Goal: Task Accomplishment & Management: Manage account settings

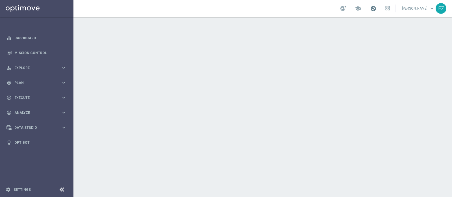
click at [376, 8] on span at bounding box center [373, 8] width 6 height 6
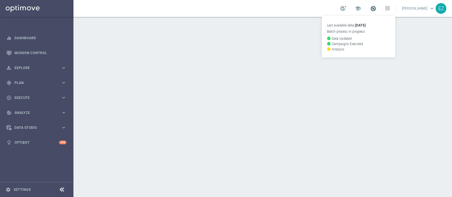
click at [376, 8] on span at bounding box center [373, 8] width 6 height 6
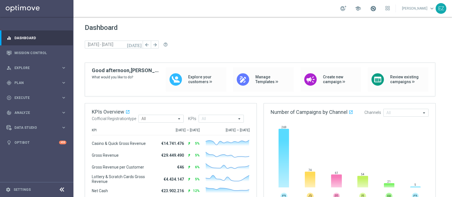
click at [376, 8] on span at bounding box center [373, 8] width 6 height 6
click at [44, 49] on link "Mission Control" at bounding box center [40, 52] width 52 height 15
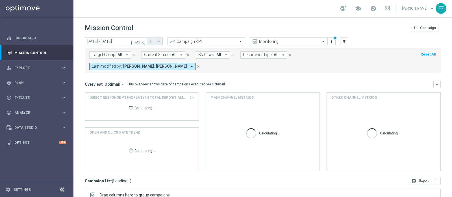
click at [142, 40] on icon "[DATE]" at bounding box center [138, 41] width 15 height 5
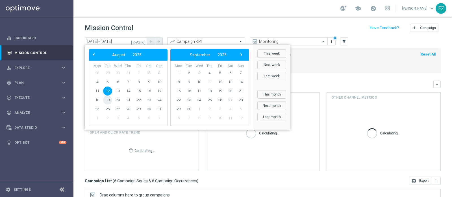
click at [110, 100] on span "19" at bounding box center [107, 100] width 9 height 9
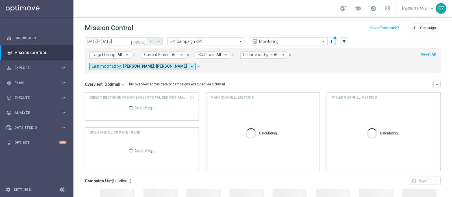
type input "[DATE] - [DATE]"
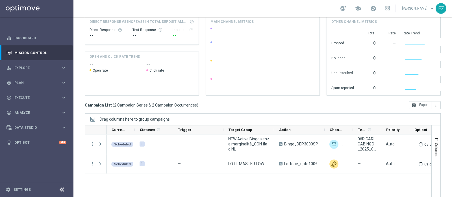
scroll to position [85, 0]
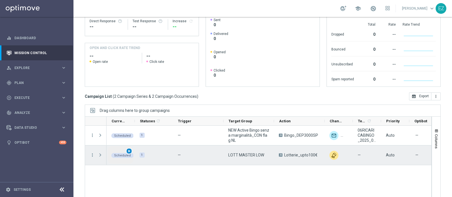
click at [129, 149] on span "play_arrow" at bounding box center [129, 151] width 4 height 4
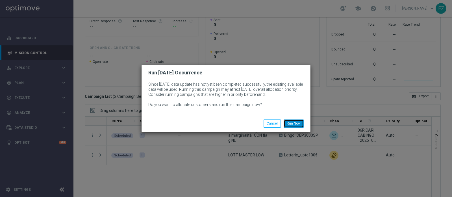
click at [296, 125] on button "Run Now" at bounding box center [293, 124] width 20 height 8
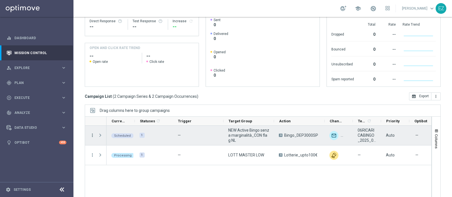
click at [92, 133] on icon "more_vert" at bounding box center [92, 135] width 5 height 5
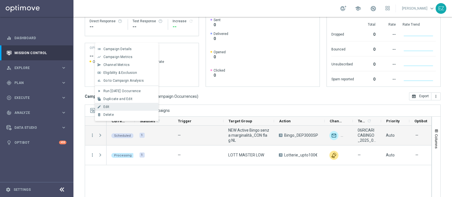
click at [119, 106] on div "Edit" at bounding box center [129, 107] width 52 height 4
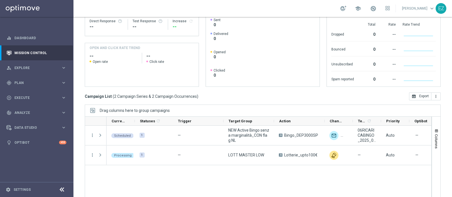
click at [221, 93] on div "Campaign List ( 2 Campaign Series & 2 Campaign Occurrences ) open_in_browser Ex…" at bounding box center [263, 97] width 356 height 8
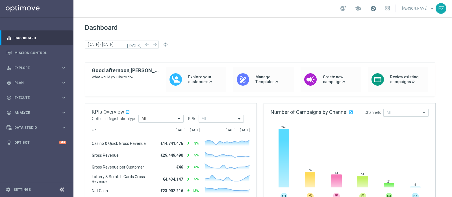
click at [376, 8] on span at bounding box center [373, 8] width 6 height 6
click at [36, 85] on div "gps_fixed Plan keyboard_arrow_right" at bounding box center [36, 82] width 73 height 15
click at [29, 94] on link "Target Groups" at bounding box center [37, 94] width 44 height 5
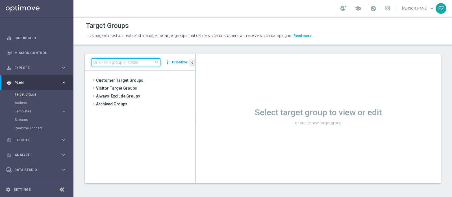
click at [146, 62] on input at bounding box center [125, 62] width 69 height 8
paste input "LOTT MASTER LOW"
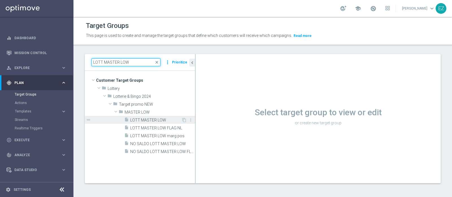
type input "LOTT MASTER LOW"
click at [162, 121] on span "LOTT MASTER LOW" at bounding box center [155, 120] width 51 height 5
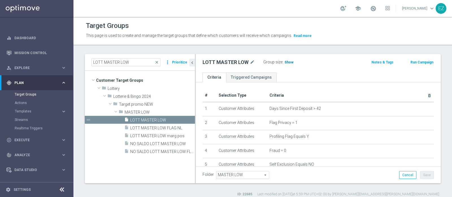
click at [290, 62] on span "Show" at bounding box center [288, 62] width 9 height 4
click at [416, 64] on button "Run Campaign" at bounding box center [422, 62] width 24 height 6
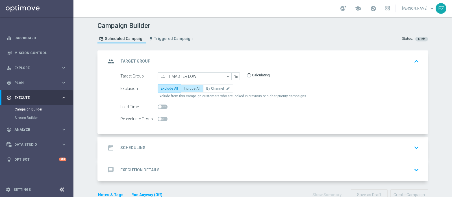
click at [197, 85] on label "Include All" at bounding box center [192, 89] width 23 height 8
click at [187, 88] on input "Include All" at bounding box center [186, 90] width 4 height 4
radio input "true"
click at [182, 143] on div "date_range Scheduling keyboard_arrow_down" at bounding box center [263, 148] width 315 height 11
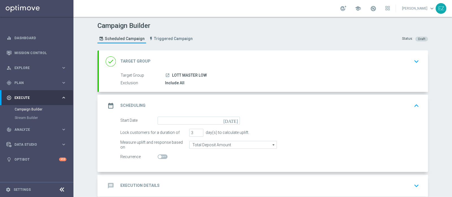
scroll to position [20, 0]
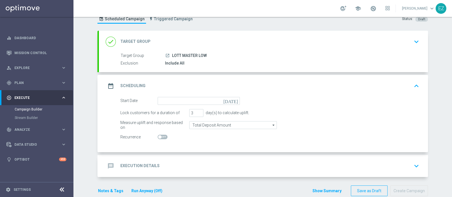
click at [232, 99] on icon "[DATE]" at bounding box center [231, 100] width 17 height 6
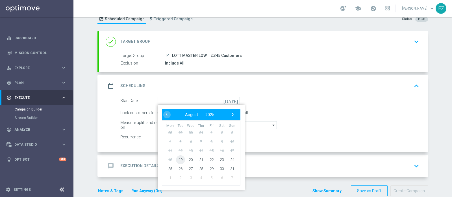
click at [180, 161] on span "19" at bounding box center [180, 159] width 9 height 9
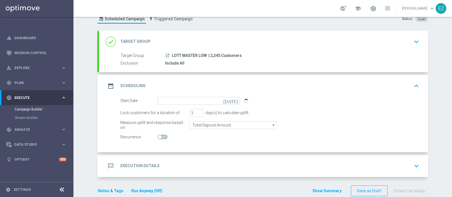
type input "19 Aug 2025"
type input "4"
click at [196, 110] on input "4" at bounding box center [196, 113] width 14 height 8
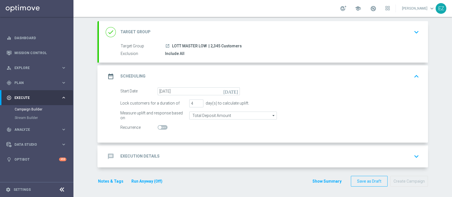
click at [144, 150] on div "message Execution Details keyboard_arrow_down" at bounding box center [263, 157] width 329 height 22
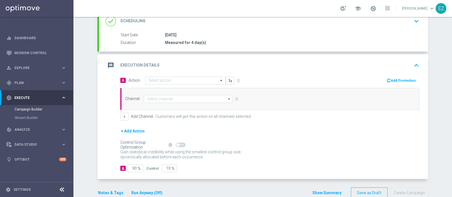
scroll to position [82, 0]
click at [200, 80] on input "text" at bounding box center [179, 80] width 63 height 5
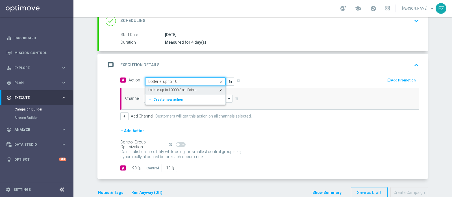
type input "Lotterie_up to 1"
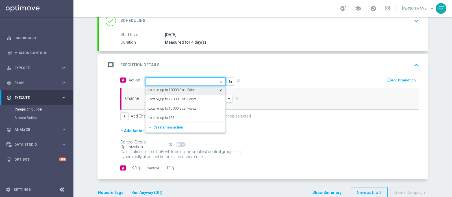
click at [218, 79] on span at bounding box center [221, 81] width 7 height 7
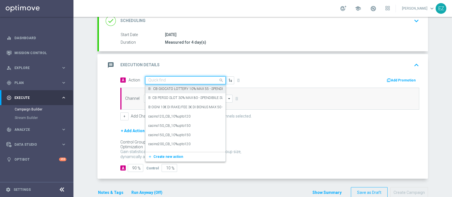
paste input "Lotterie_upto100€"
type input "Lotterie_upto100€"
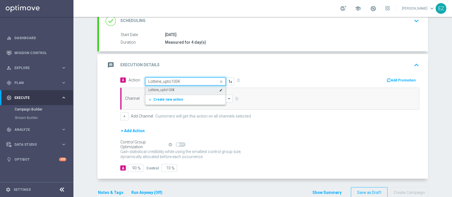
click at [173, 87] on div "Lotterie_upto100€ edit" at bounding box center [185, 90] width 74 height 9
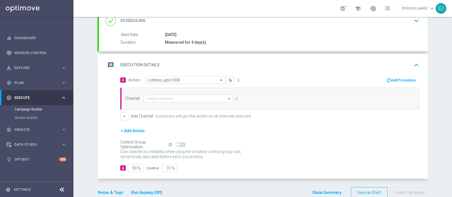
click at [402, 78] on button "Add Promotion" at bounding box center [401, 80] width 31 height 6
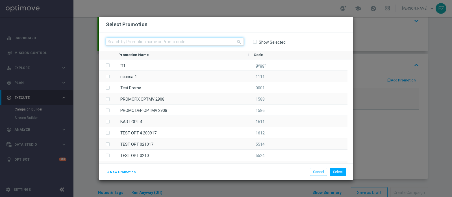
click at [150, 40] on input "text" at bounding box center [175, 42] width 138 height 8
paste input "1908 LOTAGOSTO G"
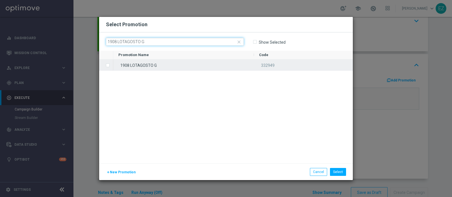
type input "1908 LOTAGOSTO G"
click at [150, 62] on div "1908 LOTAGOSTO G" at bounding box center [183, 65] width 141 height 11
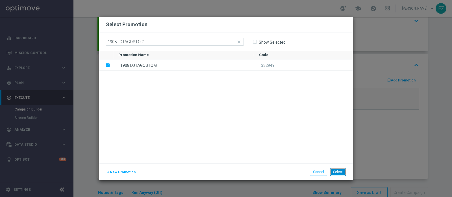
click at [343, 170] on button "Select" at bounding box center [338, 172] width 16 height 8
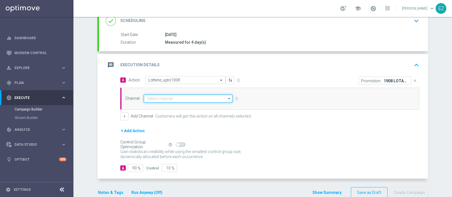
click at [178, 97] on input at bounding box center [188, 99] width 89 height 8
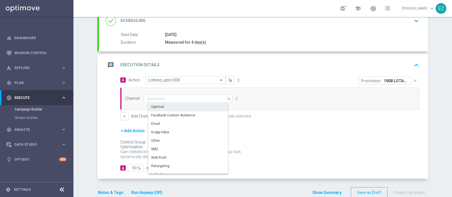
drag, startPoint x: 174, startPoint y: 108, endPoint x: 145, endPoint y: 110, distance: 28.3
click at [174, 108] on div "Optimail" at bounding box center [190, 107] width 84 height 8
type input "Optimail"
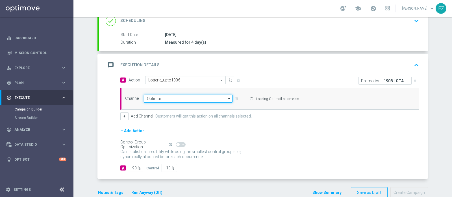
click at [147, 99] on input "Optimail" at bounding box center [188, 99] width 89 height 8
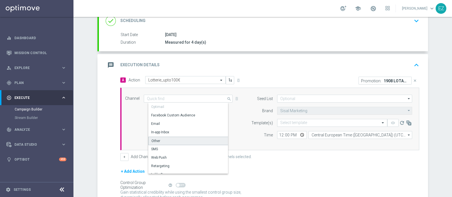
click at [165, 141] on div "Other" at bounding box center [190, 141] width 84 height 8
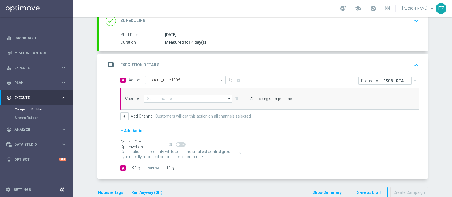
type input "Other"
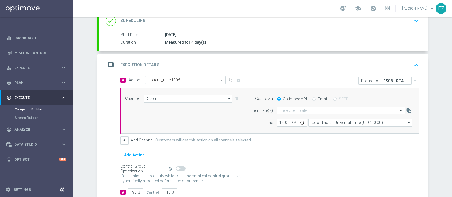
click at [312, 98] on input "Email" at bounding box center [314, 100] width 4 height 4
radio input "true"
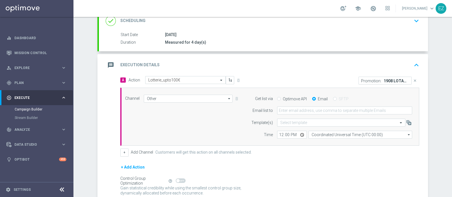
click at [305, 106] on form "Get list via Optimove API Email SFTP Email list to Template(s) Select template …" at bounding box center [330, 117] width 164 height 44
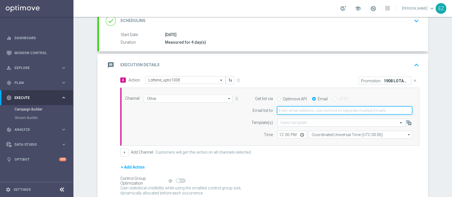
click at [316, 112] on input "email" at bounding box center [344, 111] width 135 height 8
type input "elena.zarbin@sisal.it"
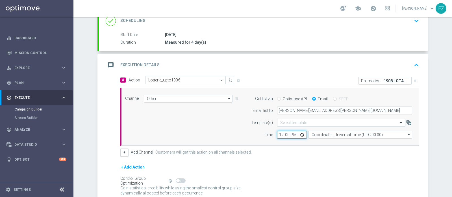
click at [277, 132] on input "12:00" at bounding box center [292, 135] width 30 height 8
type input "16:00"
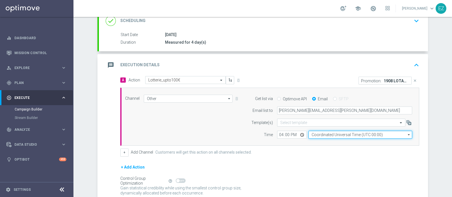
click at [319, 135] on input "Coordinated Universal Time (UTC 00:00)" at bounding box center [360, 135] width 104 height 8
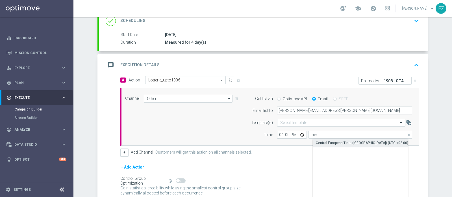
click at [321, 142] on div "Central European Time (Berlin) (UTC +02:00)" at bounding box center [362, 143] width 92 height 5
type input "Central European Time (Berlin) (UTC +02:00)"
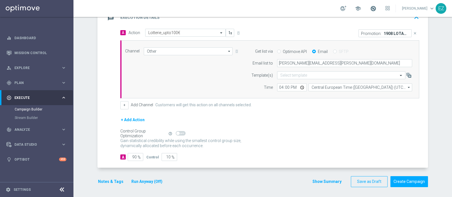
click at [376, 8] on span at bounding box center [373, 8] width 6 height 6
click at [153, 182] on button "Run Anyway (Off)" at bounding box center [147, 181] width 32 height 7
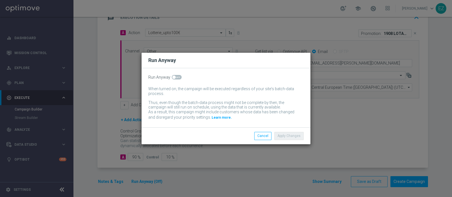
click at [174, 76] on span at bounding box center [177, 77] width 10 height 5
click at [174, 76] on input "checkbox" at bounding box center [177, 77] width 10 height 5
checkbox input "true"
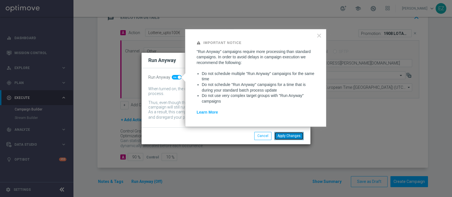
click at [284, 135] on button "Apply Changes" at bounding box center [288, 136] width 29 height 8
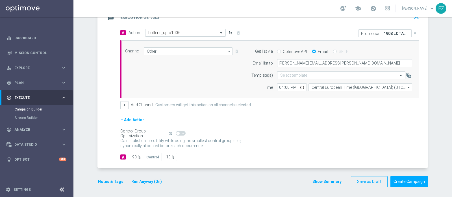
click at [106, 180] on button "Notes & Tags" at bounding box center [110, 181] width 27 height 7
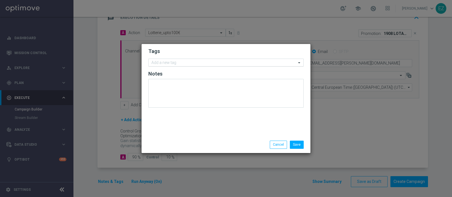
click at [210, 64] on input "text" at bounding box center [223, 63] width 145 height 5
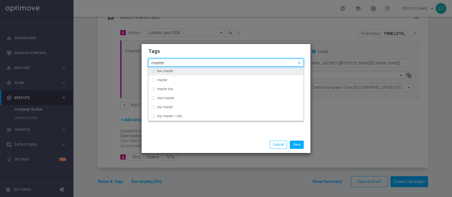
click at [186, 73] on div "low master" at bounding box center [228, 70] width 143 height 3
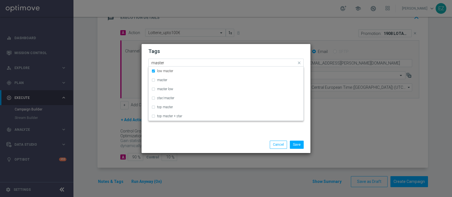
click at [160, 64] on input "master" at bounding box center [223, 63] width 145 height 5
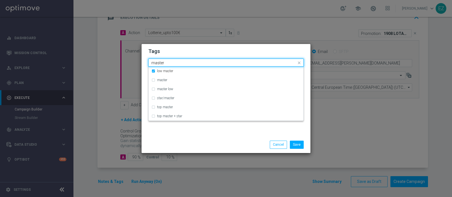
click at [160, 64] on input "master" at bounding box center [223, 63] width 145 height 5
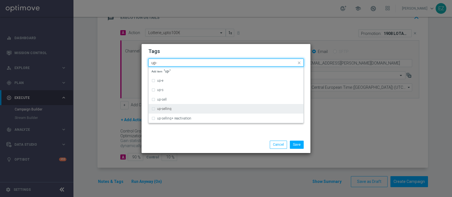
click at [166, 108] on label "up-selling" at bounding box center [164, 108] width 14 height 3
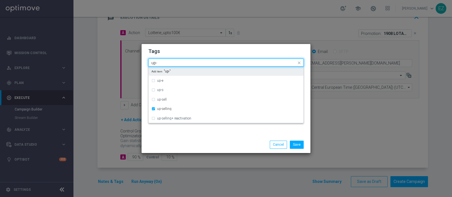
drag, startPoint x: 163, startPoint y: 63, endPoint x: 107, endPoint y: 58, distance: 56.1
click at [107, 58] on modal-container "Tags Quick find × low master × up-selling up- up-e up-s up-sell up-selling up-s…" at bounding box center [226, 98] width 452 height 197
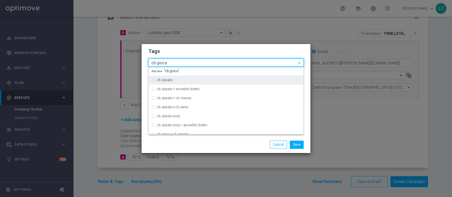
click at [161, 82] on div "cb giocato" at bounding box center [225, 80] width 149 height 9
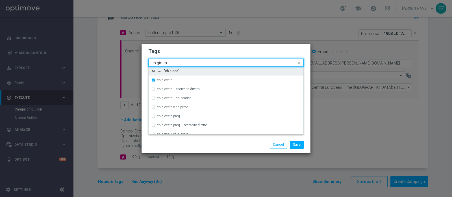
drag, startPoint x: 168, startPoint y: 62, endPoint x: 130, endPoint y: 67, distance: 38.4
click at [130, 67] on modal-container "Tags Quick find × low master × up-selling × cb giocato cb gioca cb giocato cb g…" at bounding box center [226, 98] width 452 height 197
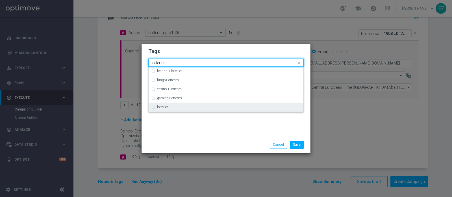
click at [181, 109] on div "lotteries" at bounding box center [225, 107] width 149 height 9
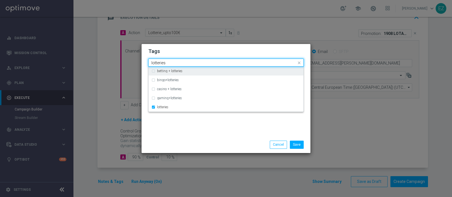
drag, startPoint x: 174, startPoint y: 65, endPoint x: 108, endPoint y: 63, distance: 66.1
click at [108, 63] on modal-container "Tags Quick find × low master × up-selling × cb giocato × lotteries lotteries be…" at bounding box center [226, 98] width 452 height 197
click at [157, 64] on input "lotteries" at bounding box center [223, 63] width 145 height 5
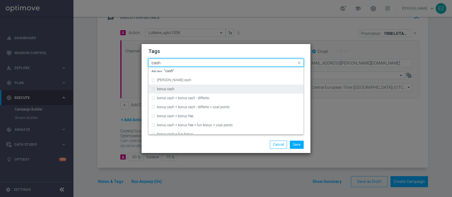
click at [177, 89] on div "bonus cash" at bounding box center [228, 88] width 143 height 3
type input "cash"
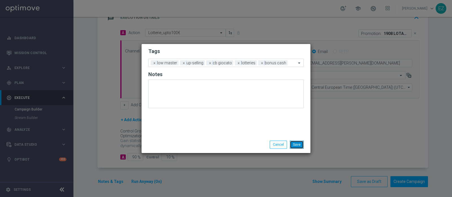
click at [295, 144] on button "Save" at bounding box center [297, 145] width 14 height 8
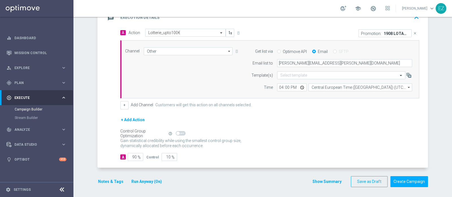
click at [330, 183] on button "Show Summary" at bounding box center [327, 182] width 30 height 6
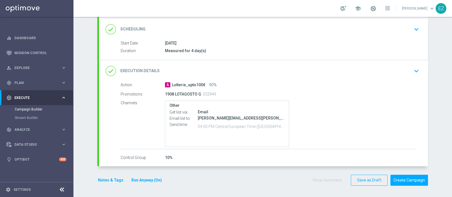
scroll to position [73, 0]
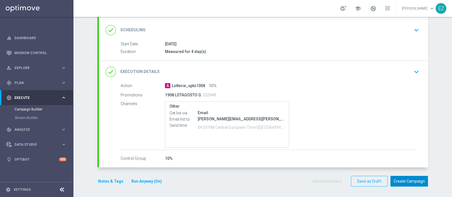
click at [412, 182] on button "Create Campaign" at bounding box center [409, 181] width 38 height 11
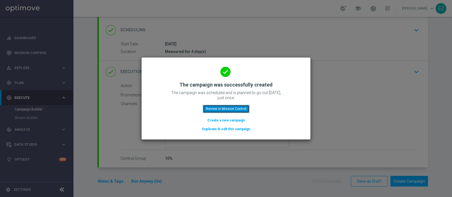
click at [233, 109] on button "Review in Mission Control" at bounding box center [226, 109] width 47 height 8
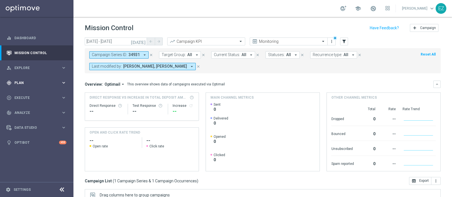
click at [19, 83] on span "Plan" at bounding box center [37, 82] width 47 height 3
click at [18, 95] on link "Target Groups" at bounding box center [37, 94] width 44 height 5
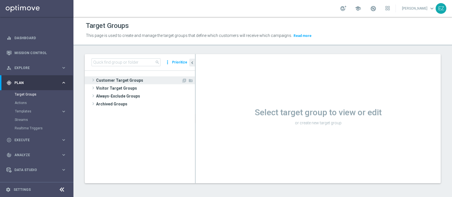
click at [120, 79] on span "Customer Target Groups" at bounding box center [138, 80] width 85 height 8
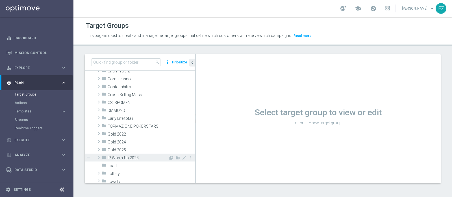
scroll to position [49, 0]
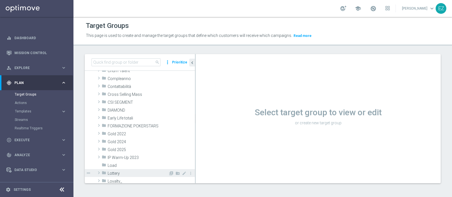
click at [120, 171] on span "Lottery" at bounding box center [138, 173] width 61 height 5
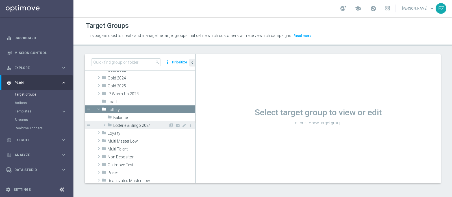
scroll to position [113, 0]
click at [143, 124] on span "Lotterie & Bingo 2024" at bounding box center [140, 125] width 55 height 5
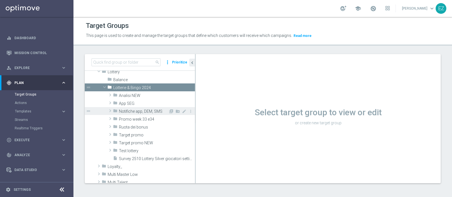
scroll to position [154, 0]
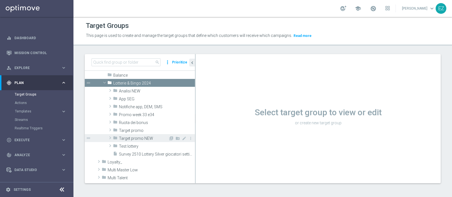
click at [134, 139] on span "Target promo NEW" at bounding box center [143, 138] width 49 height 5
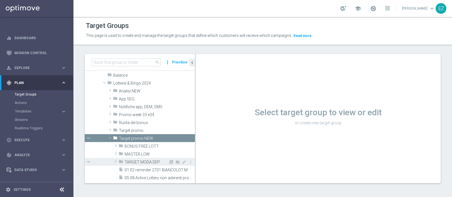
click at [136, 164] on span "TARGET MODA DEP" at bounding box center [146, 162] width 44 height 5
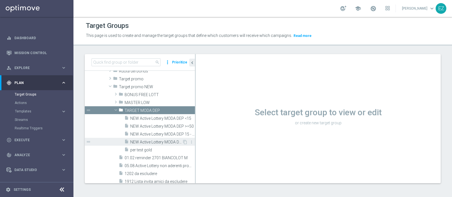
scroll to position [205, 0]
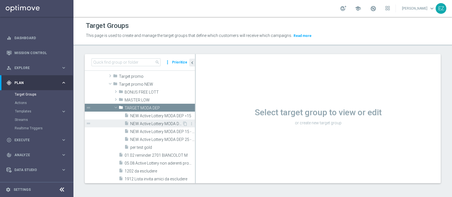
click at [145, 122] on span "NEW Active Lottery MODA DEP >=50" at bounding box center [156, 124] width 52 height 5
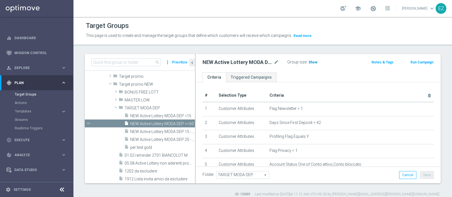
click at [312, 61] on span "Show" at bounding box center [312, 62] width 9 height 4
click at [420, 60] on button "Run Campaign" at bounding box center [422, 62] width 24 height 6
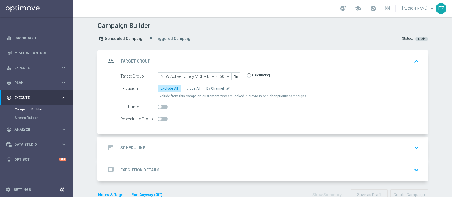
drag, startPoint x: 190, startPoint y: 87, endPoint x: 170, endPoint y: 113, distance: 32.2
click at [189, 87] on span "Include All" at bounding box center [192, 89] width 16 height 4
click at [187, 88] on input "Include All" at bounding box center [186, 90] width 4 height 4
radio input "true"
click at [150, 145] on div "date_range Scheduling keyboard_arrow_down" at bounding box center [263, 148] width 315 height 11
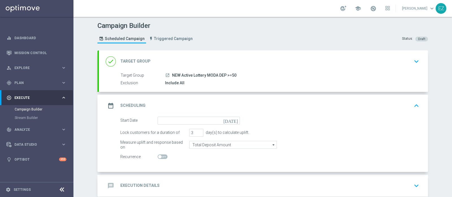
scroll to position [29, 0]
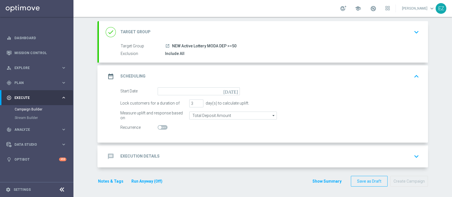
click at [233, 91] on icon "[DATE]" at bounding box center [231, 90] width 17 height 6
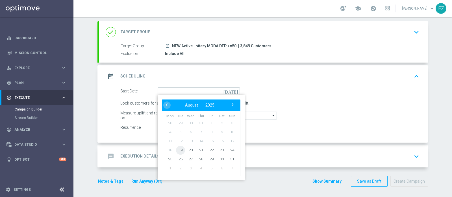
click at [177, 149] on span "19" at bounding box center [180, 150] width 9 height 9
type input "19 Aug 2025"
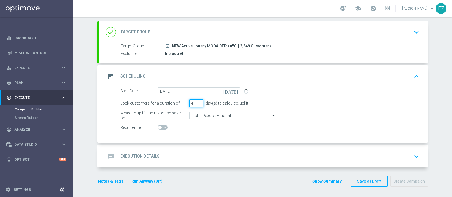
click at [198, 101] on input "4" at bounding box center [196, 104] width 14 height 8
type input "5"
click at [198, 101] on input "5" at bounding box center [196, 104] width 14 height 8
click at [147, 152] on div "message Execution Details" at bounding box center [133, 157] width 54 height 10
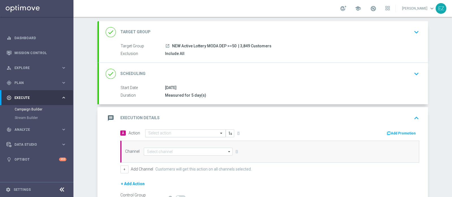
click at [169, 131] on input "text" at bounding box center [179, 133] width 63 height 5
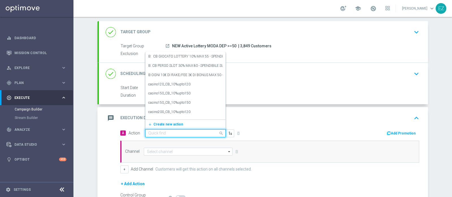
paste input "DEP_20000SP"
type input "DEP_20000SP"
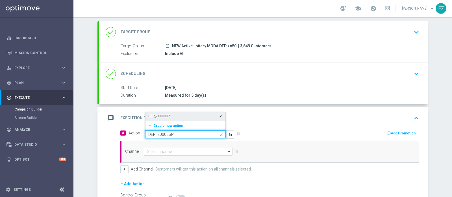
click at [166, 117] on label "DEP_20000SP" at bounding box center [158, 116] width 21 height 5
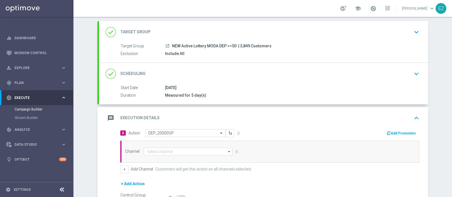
click at [395, 132] on button "Add Promotion" at bounding box center [401, 133] width 31 height 6
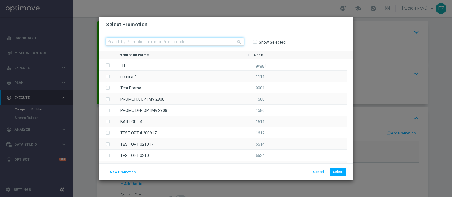
click at [185, 41] on input "text" at bounding box center [175, 42] width 138 height 8
paste input "1908 LOT DEP T"
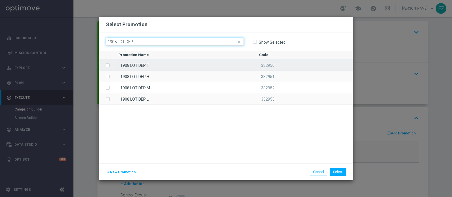
type input "1908 LOT DEP T"
click at [170, 65] on div "1908 LOT DEP T" at bounding box center [183, 65] width 141 height 11
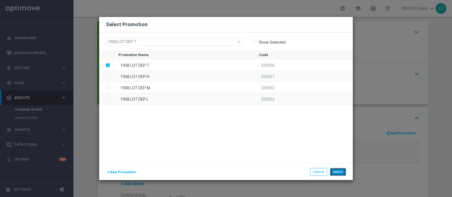
click at [335, 172] on button "Select" at bounding box center [338, 172] width 16 height 8
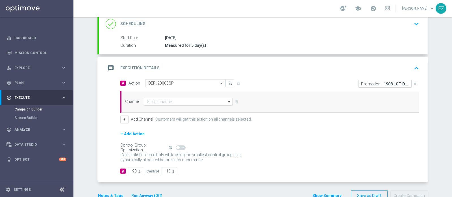
scroll to position [81, 0]
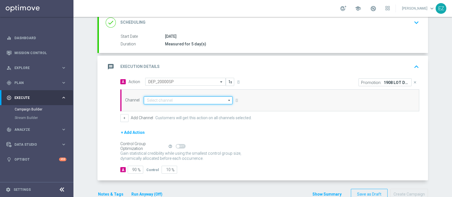
click at [203, 102] on input at bounding box center [188, 101] width 89 height 8
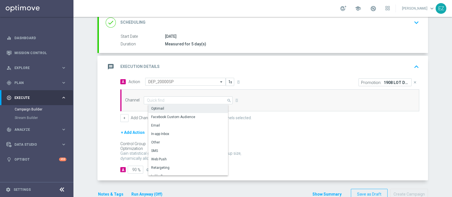
click at [196, 110] on div "Optimail" at bounding box center [190, 109] width 84 height 8
type input "Optimail"
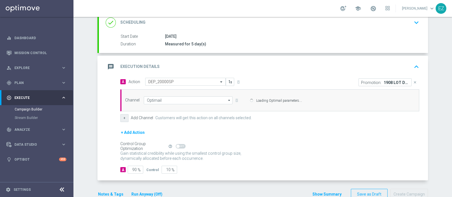
click at [127, 116] on div "+ Add Channel Customers will get this action on all channels selected." at bounding box center [269, 118] width 299 height 8
click at [122, 118] on button "+" at bounding box center [124, 118] width 8 height 8
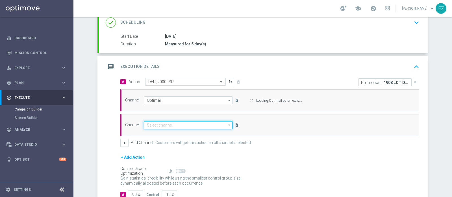
click at [167, 127] on input at bounding box center [188, 125] width 89 height 8
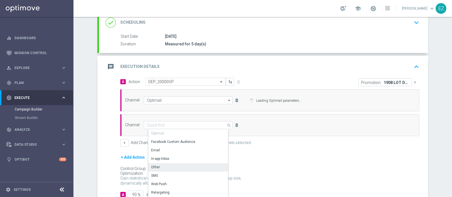
click at [160, 129] on div "search Drag here to set row groups Drag here to set column labels Show Selected…" at bounding box center [188, 125] width 89 height 8
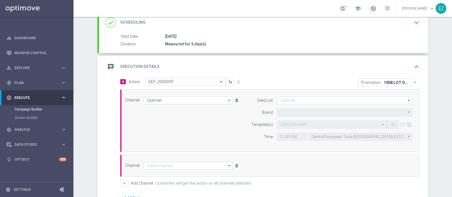
type input "Sisal Marketing"
click at [292, 123] on input "text" at bounding box center [326, 124] width 93 height 5
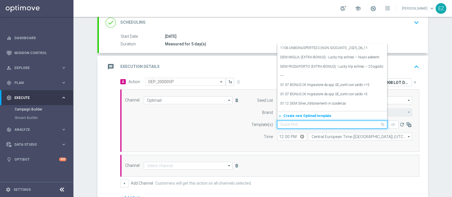
paste input "1908 LOT DEP T"
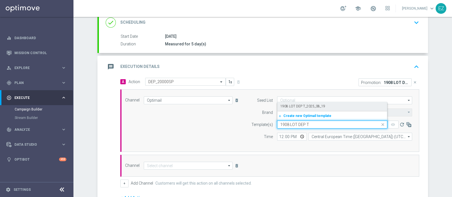
click at [298, 105] on label "1908 LOT DEP T_2025_08_19" at bounding box center [302, 106] width 45 height 5
type input "1908 LOT DEP T"
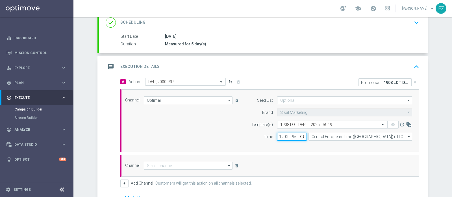
click at [279, 136] on input "12:00" at bounding box center [292, 137] width 30 height 8
type input "16:30"
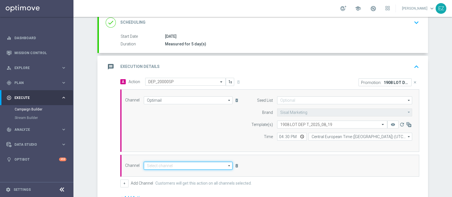
click at [189, 164] on input at bounding box center [188, 166] width 89 height 8
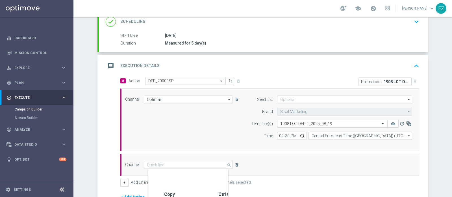
scroll to position [119, 0]
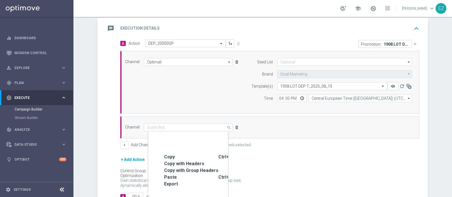
click at [256, 151] on form "A Action Select action DEP_20000SP delete_forever Promotion: 1908 LOT DEP T clo…" at bounding box center [269, 121] width 299 height 162
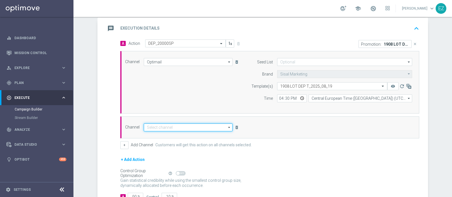
click at [198, 128] on input at bounding box center [188, 128] width 89 height 8
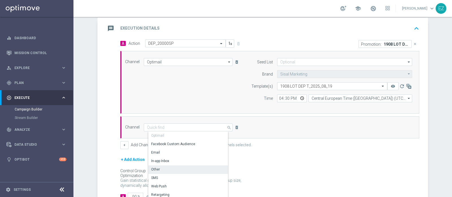
click at [152, 168] on div "Other" at bounding box center [155, 169] width 9 height 5
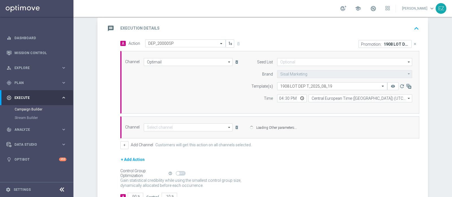
type input "Other"
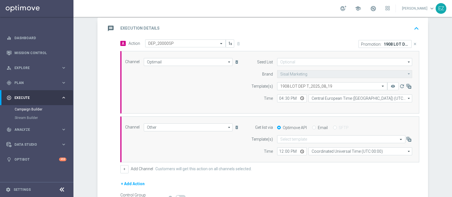
click at [312, 127] on input "Email" at bounding box center [314, 128] width 4 height 4
radio input "true"
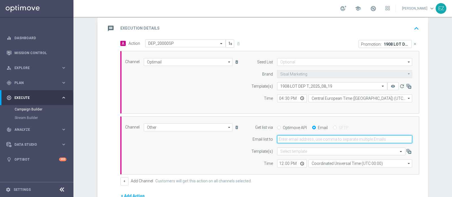
click at [292, 139] on input "email" at bounding box center [344, 139] width 135 height 8
type input "elena.zarbin@sisal.it"
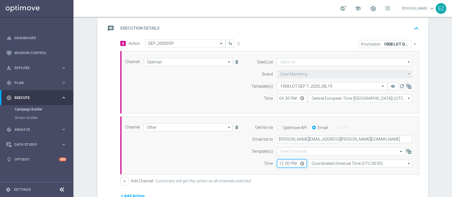
click at [278, 161] on input "12:00" at bounding box center [292, 164] width 30 height 8
type input "16:00"
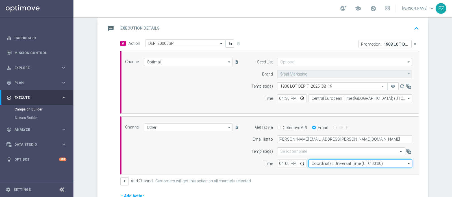
click at [323, 163] on input "Coordinated Universal Time (UTC 00:00)" at bounding box center [360, 164] width 104 height 8
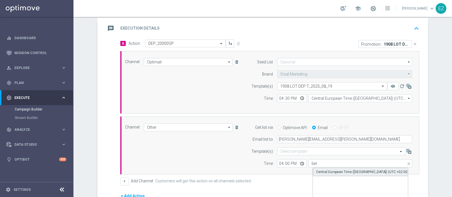
click at [351, 170] on div "Central European Time (Berlin) (UTC +02:00)" at bounding box center [362, 172] width 92 height 5
type input "Central European Time (Berlin) (UTC +02:00)"
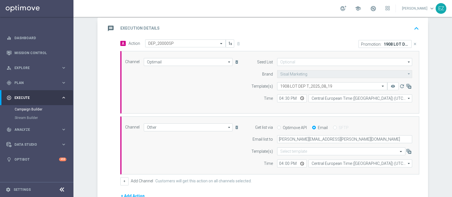
scroll to position [195, 0]
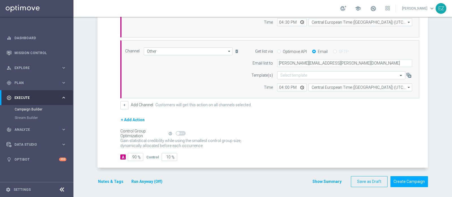
click at [131, 179] on button "Run Anyway (Off)" at bounding box center [147, 181] width 32 height 7
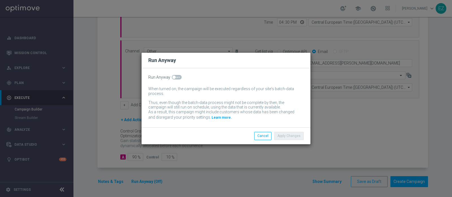
click at [174, 76] on span at bounding box center [173, 77] width 3 height 3
click at [174, 76] on input "checkbox" at bounding box center [177, 77] width 10 height 5
checkbox input "true"
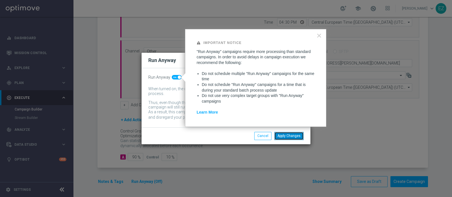
click at [288, 139] on button "Apply Changes" at bounding box center [288, 136] width 29 height 8
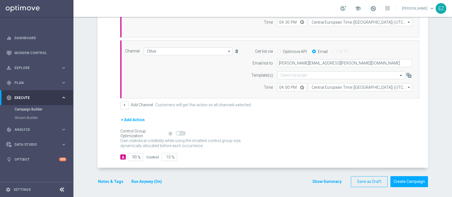
click at [106, 179] on button "Notes & Tags" at bounding box center [110, 181] width 27 height 7
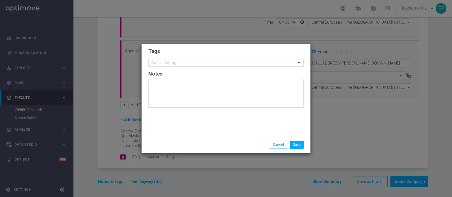
click at [158, 61] on input "text" at bounding box center [223, 63] width 145 height 5
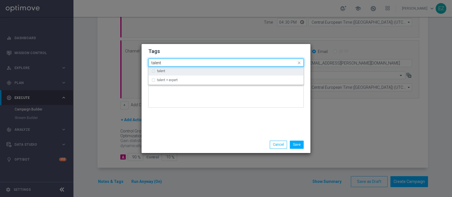
click at [163, 70] on label "talent" at bounding box center [161, 70] width 8 height 3
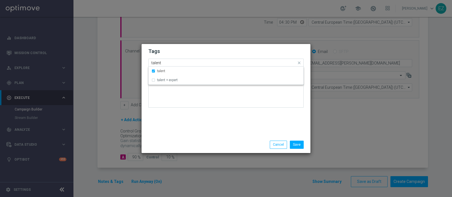
click at [157, 63] on input "talent" at bounding box center [223, 63] width 145 height 5
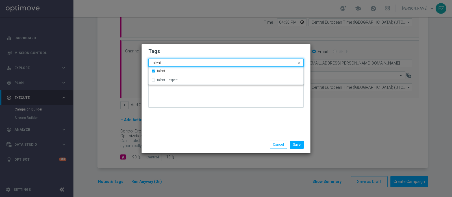
click at [157, 63] on input "talent" at bounding box center [223, 63] width 145 height 5
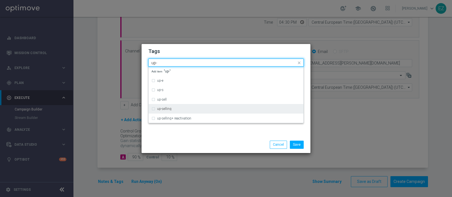
click at [163, 110] on label "up-selling" at bounding box center [164, 108] width 14 height 3
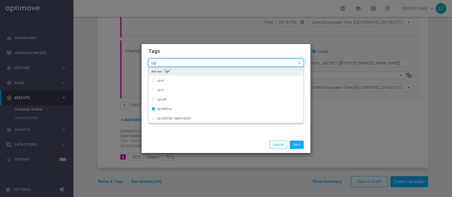
drag, startPoint x: 167, startPoint y: 62, endPoint x: 113, endPoint y: 67, distance: 54.4
click at [113, 67] on modal-container "Tags Quick find × talent × up-selling up- up-e up-s up-sell up-selling up-selli…" at bounding box center [226, 98] width 452 height 197
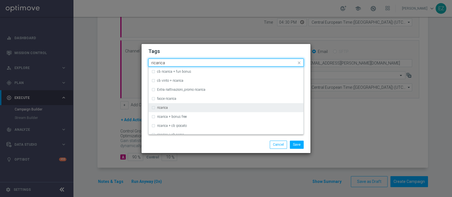
scroll to position [154, 0]
click at [167, 106] on label "ricarica" at bounding box center [162, 107] width 11 height 3
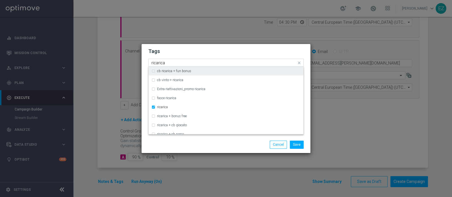
click at [160, 63] on input "ricarica" at bounding box center [223, 63] width 145 height 5
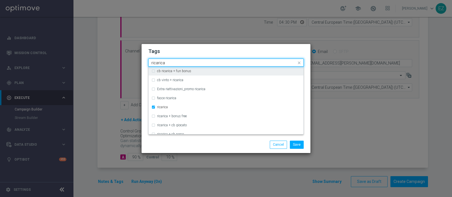
click at [160, 63] on input "ricarica" at bounding box center [223, 63] width 145 height 5
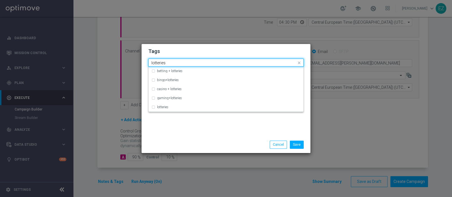
scroll to position [0, 0]
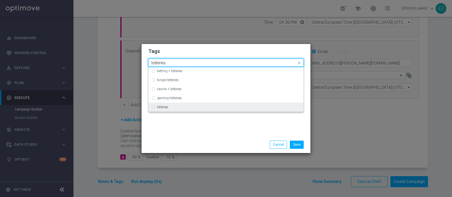
click at [162, 108] on label "lotteries" at bounding box center [162, 107] width 11 height 3
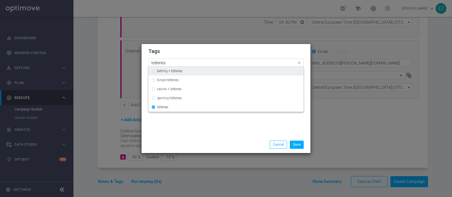
click at [157, 61] on input "lotteries" at bounding box center [223, 63] width 145 height 5
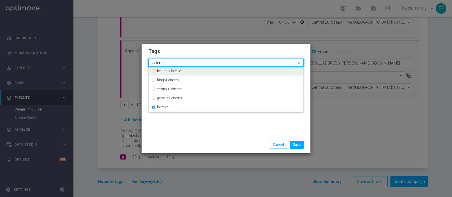
click at [157, 61] on input "lotteries" at bounding box center [223, 63] width 145 height 5
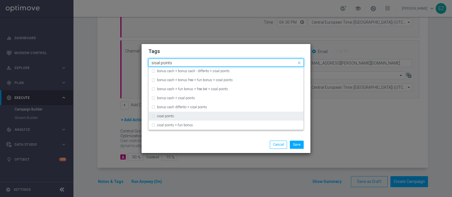
click at [167, 116] on label "sisal points" at bounding box center [165, 116] width 17 height 3
type input "sisal points"
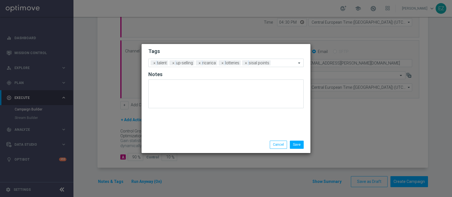
click at [198, 142] on div "Save Cancel" at bounding box center [226, 145] width 164 height 8
click at [301, 148] on button "Save" at bounding box center [297, 145] width 14 height 8
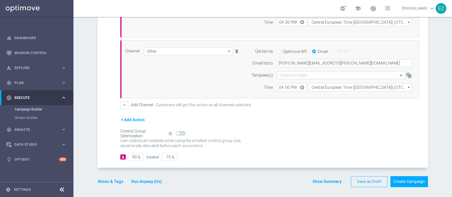
click at [326, 182] on button "Show Summary" at bounding box center [327, 182] width 30 height 6
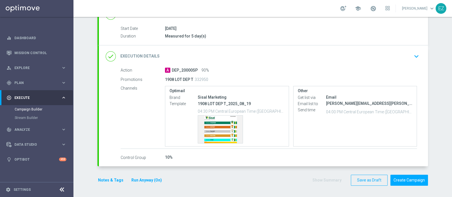
scroll to position [87, 0]
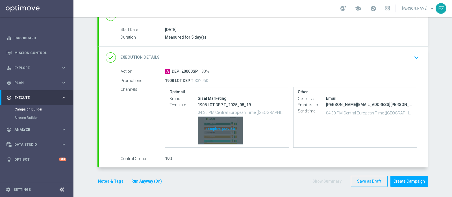
click at [218, 129] on div "Template preview" at bounding box center [220, 131] width 45 height 28
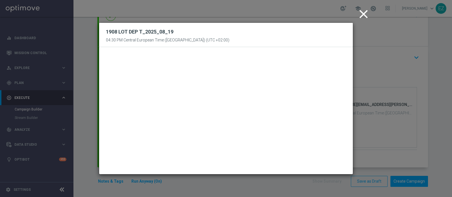
click at [360, 16] on icon "close" at bounding box center [363, 14] width 14 height 14
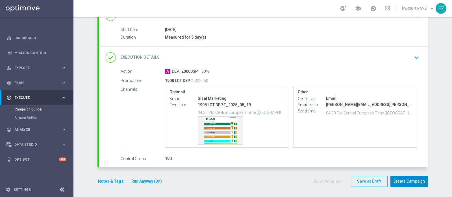
click at [413, 181] on button "Create Campaign" at bounding box center [409, 181] width 38 height 11
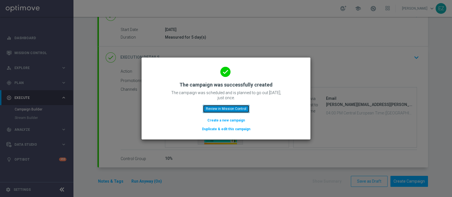
click at [207, 108] on button "Review in Mission Control" at bounding box center [226, 109] width 47 height 8
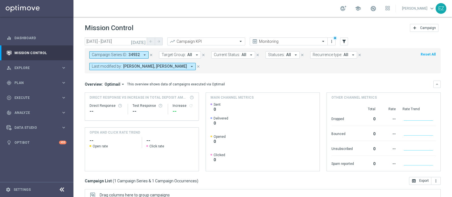
scroll to position [96, 0]
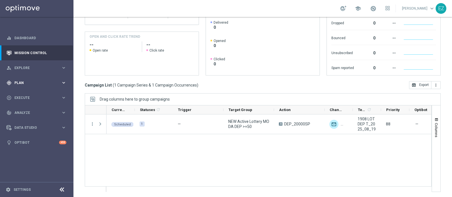
click at [24, 81] on div "gps_fixed Plan" at bounding box center [33, 82] width 54 height 5
click at [24, 94] on link "Target Groups" at bounding box center [37, 94] width 44 height 5
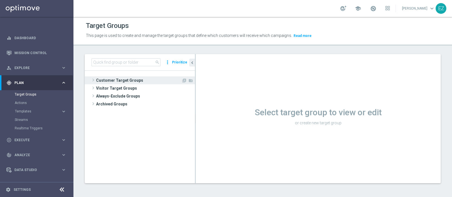
click at [119, 76] on span "Customer Target Groups" at bounding box center [138, 80] width 85 height 8
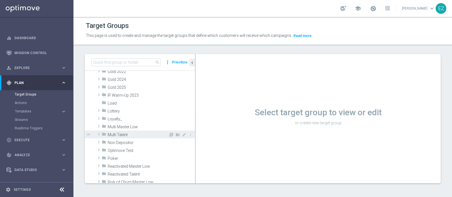
scroll to position [112, 0]
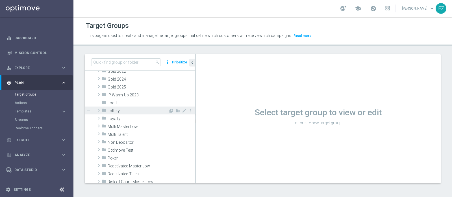
click at [122, 110] on span "Lottery" at bounding box center [138, 111] width 61 height 5
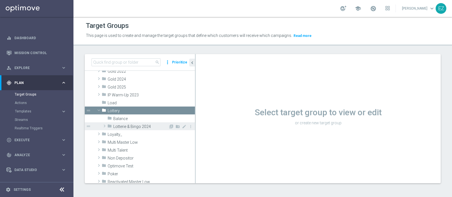
click at [126, 125] on span "Lotterie & Bingo 2024" at bounding box center [140, 126] width 55 height 5
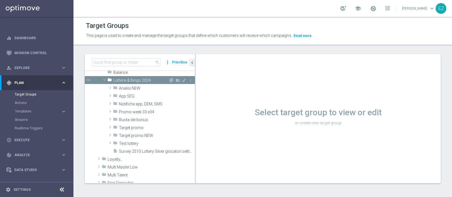
scroll to position [157, 0]
click at [128, 135] on span "Target promo NEW" at bounding box center [143, 135] width 49 height 5
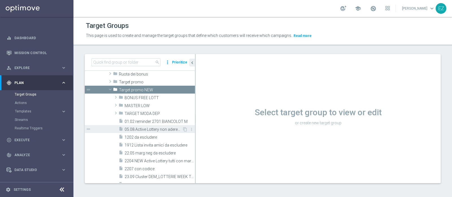
scroll to position [199, 0]
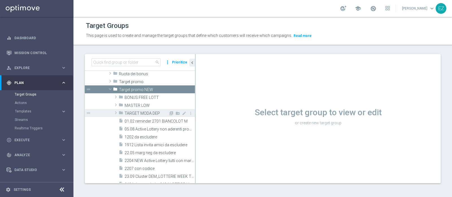
click at [136, 112] on span "TARGET MODA DEP" at bounding box center [146, 113] width 44 height 5
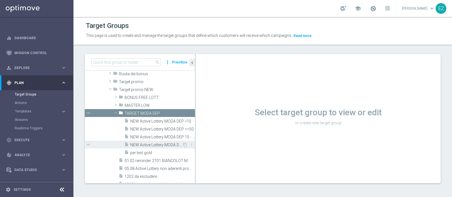
click at [152, 145] on span "NEW Active Lottery MODA DEP 25 - <50" at bounding box center [156, 145] width 52 height 5
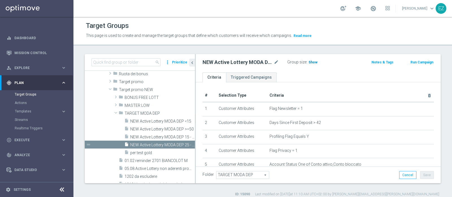
click at [312, 61] on span "Show" at bounding box center [312, 62] width 9 height 4
click at [414, 61] on button "Run Campaign" at bounding box center [422, 62] width 24 height 6
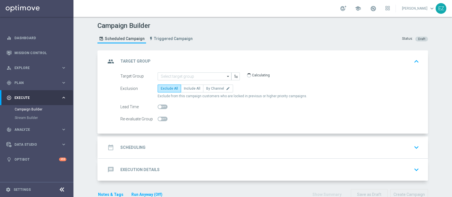
type input "NEW Active Lottery MODA DEP 25 - <50"
click at [192, 89] on span "Include All" at bounding box center [192, 89] width 16 height 4
click at [187, 89] on input "Include All" at bounding box center [186, 90] width 4 height 4
radio input "true"
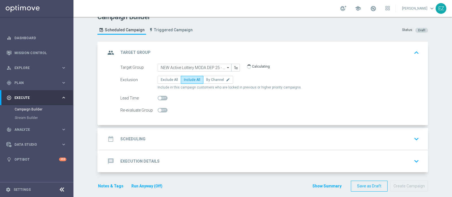
scroll to position [14, 0]
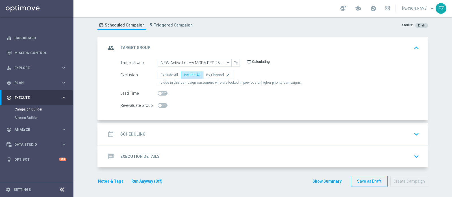
click at [123, 138] on div "date_range Scheduling" at bounding box center [126, 134] width 40 height 10
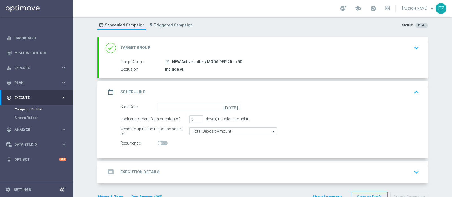
click at [231, 104] on icon "[DATE]" at bounding box center [231, 106] width 17 height 6
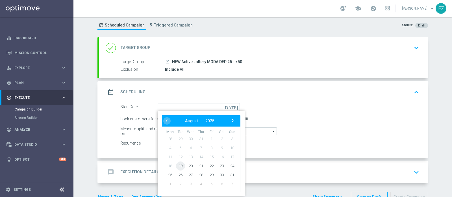
click at [177, 164] on span "19" at bounding box center [180, 165] width 9 height 9
type input "19 Aug 2025"
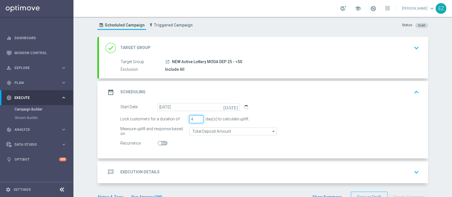
click at [197, 117] on input "4" at bounding box center [196, 119] width 14 height 8
click at [197, 117] on input "5" at bounding box center [196, 119] width 14 height 8
click at [197, 117] on input "6" at bounding box center [196, 119] width 14 height 8
type input "5"
click at [197, 120] on input "5" at bounding box center [196, 119] width 14 height 8
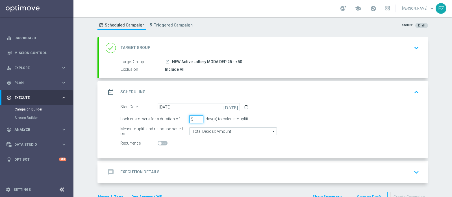
scroll to position [29, 0]
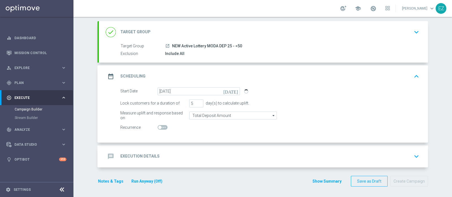
click at [169, 166] on div "message Execution Details keyboard_arrow_down" at bounding box center [263, 157] width 329 height 22
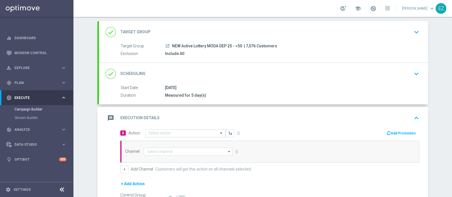
click at [194, 132] on input "text" at bounding box center [179, 133] width 63 height 5
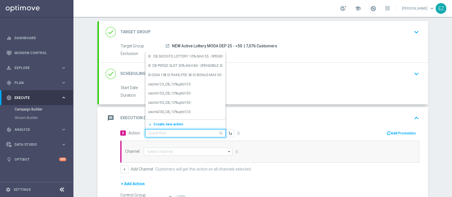
paste input "dep_50€"
type input "dep_50€"
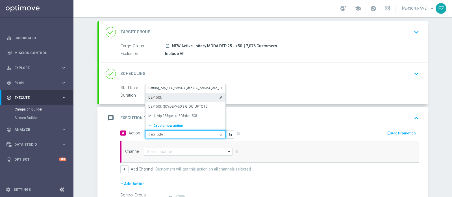
click at [165, 96] on div "DEP_50€ edit" at bounding box center [185, 97] width 74 height 9
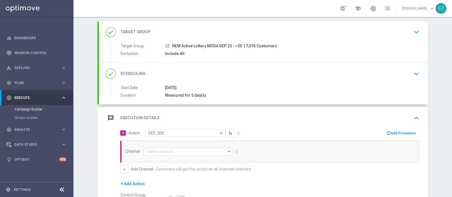
click at [393, 134] on button "Add Promotion" at bounding box center [401, 133] width 31 height 6
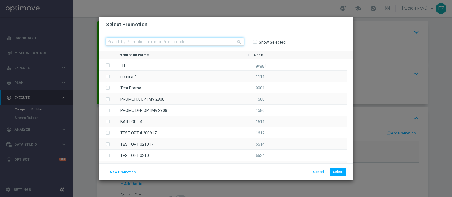
click at [182, 40] on input "text" at bounding box center [175, 42] width 138 height 8
paste input "1908 LOT DEP H"
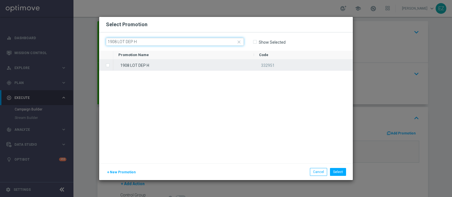
type input "1908 LOT DEP H"
click at [167, 64] on div "1908 LOT DEP H" at bounding box center [183, 65] width 141 height 11
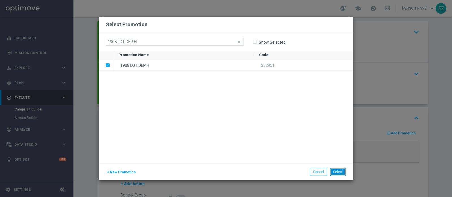
click at [337, 170] on button "Select" at bounding box center [338, 172] width 16 height 8
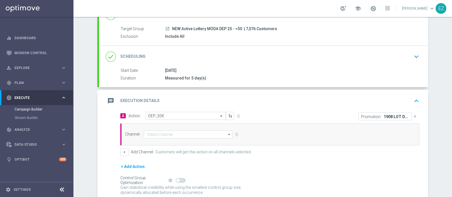
scroll to position [47, 0]
click at [168, 132] on input at bounding box center [188, 134] width 89 height 8
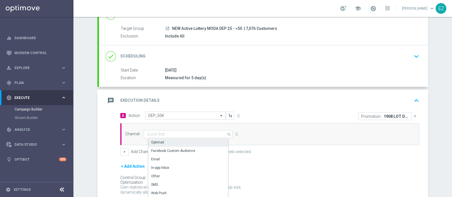
click at [167, 143] on div "Optimail" at bounding box center [190, 143] width 84 height 8
type input "Optimail"
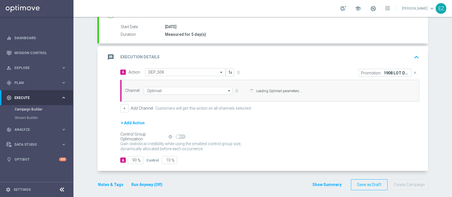
scroll to position [91, 0]
click at [123, 95] on div "Channel Optimail Optimail arrow_drop_down Drag here to set row groups Drag here…" at bounding box center [268, 91] width 295 height 8
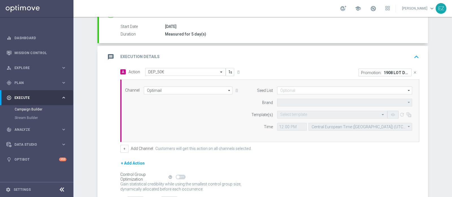
type input "Sisal Marketing"
click at [120, 150] on button "+" at bounding box center [124, 149] width 8 height 8
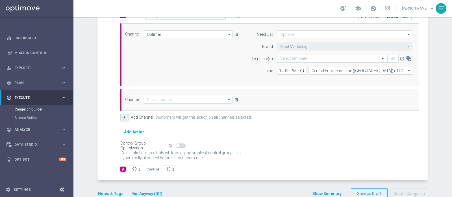
scroll to position [147, 0]
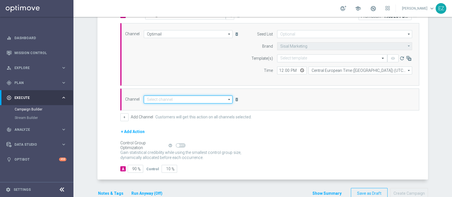
click at [185, 101] on input at bounding box center [188, 100] width 89 height 8
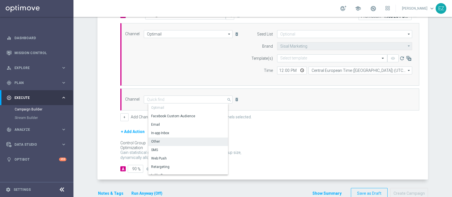
click at [167, 141] on div "Other" at bounding box center [190, 142] width 84 height 8
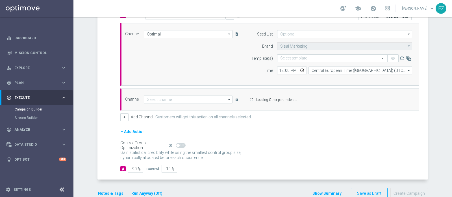
type input "Other"
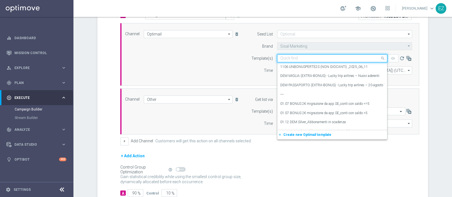
click at [323, 57] on input "text" at bounding box center [326, 58] width 93 height 5
paste input "1908 LOT DEP H"
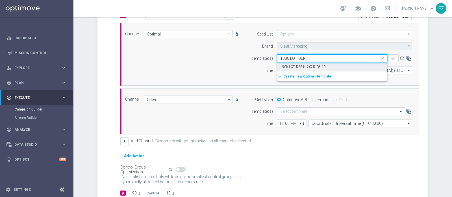
click at [317, 65] on label "1908 LOT DEP H_2025_08_19" at bounding box center [302, 67] width 45 height 5
type input "1908 LOT DEP H"
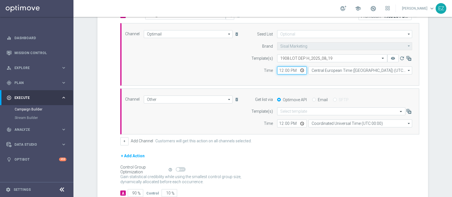
click at [277, 69] on input "12:00" at bounding box center [292, 71] width 30 height 8
type input "16:00"
click at [312, 99] on input "Email" at bounding box center [314, 100] width 4 height 4
radio input "true"
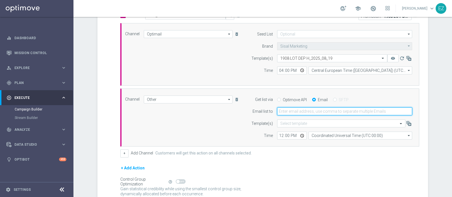
click at [294, 111] on input "email" at bounding box center [344, 112] width 135 height 8
type input "elena.zarbin@sisal.it"
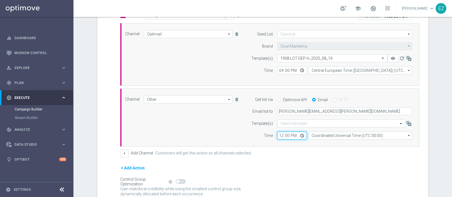
click at [279, 137] on input "12:00" at bounding box center [292, 136] width 30 height 8
type input "15:30"
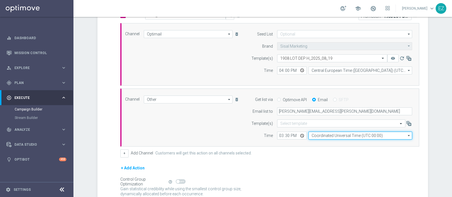
click at [322, 135] on input "Coordinated Universal Time (UTC 00:00)" at bounding box center [360, 136] width 104 height 8
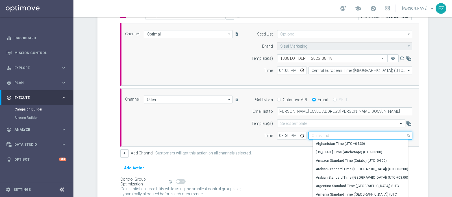
type input "v"
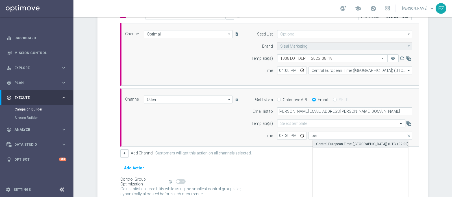
click at [329, 144] on div "Central European Time (Berlin) (UTC +02:00)" at bounding box center [362, 144] width 92 height 5
type input "Central European Time (Berlin) (UTC +02:00)"
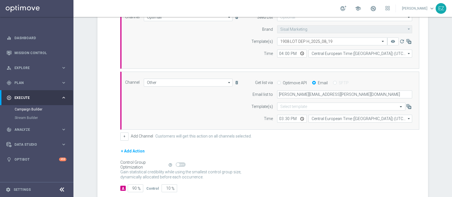
scroll to position [195, 0]
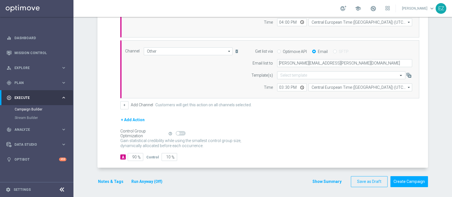
click at [141, 181] on button "Run Anyway (Off)" at bounding box center [147, 181] width 32 height 7
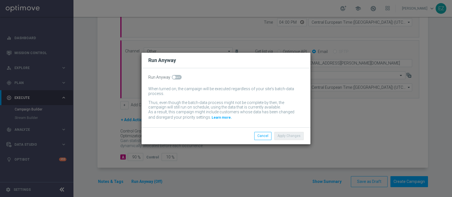
drag, startPoint x: 174, startPoint y: 78, endPoint x: 277, endPoint y: 133, distance: 117.2
click at [174, 78] on span at bounding box center [173, 77] width 3 height 3
click at [174, 78] on input "checkbox" at bounding box center [177, 77] width 10 height 5
checkbox input "true"
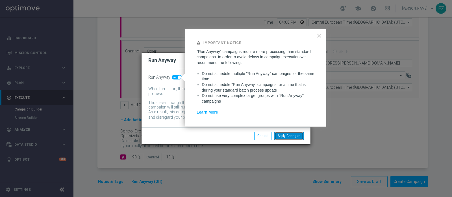
click at [294, 135] on button "Apply Changes" at bounding box center [288, 136] width 29 height 8
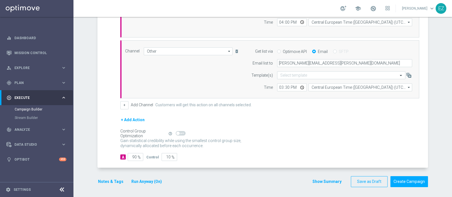
click at [106, 181] on button "Notes & Tags" at bounding box center [110, 181] width 27 height 7
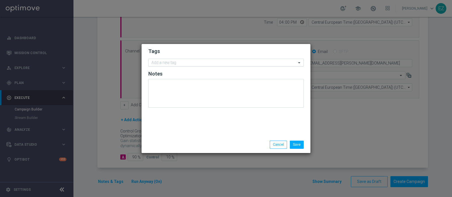
click at [165, 63] on input "text" at bounding box center [223, 63] width 145 height 5
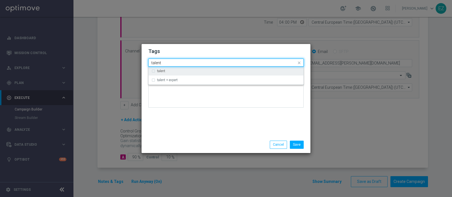
click at [165, 69] on div "talent" at bounding box center [225, 71] width 149 height 9
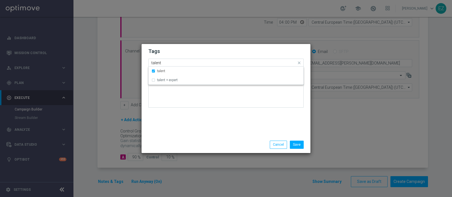
click at [157, 63] on input "talent" at bounding box center [223, 63] width 145 height 5
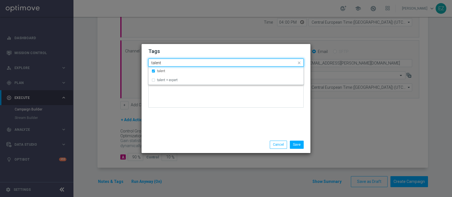
click at [157, 63] on input "talent" at bounding box center [223, 63] width 145 height 5
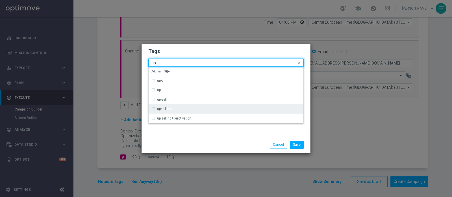
click at [170, 109] on label "up-selling" at bounding box center [164, 108] width 14 height 3
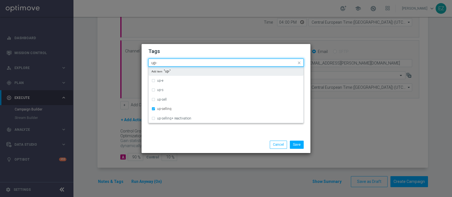
drag, startPoint x: 148, startPoint y: 57, endPoint x: 112, endPoint y: 60, distance: 35.6
click at [112, 60] on modal-container "Tags Quick find × talent × up-selling up- up-e up-s up-sell up-selling up-selli…" at bounding box center [226, 98] width 452 height 197
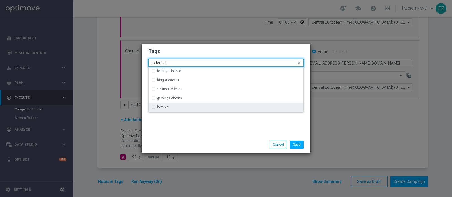
click at [167, 111] on div "lotteries" at bounding box center [225, 107] width 149 height 9
type input "lotteries"
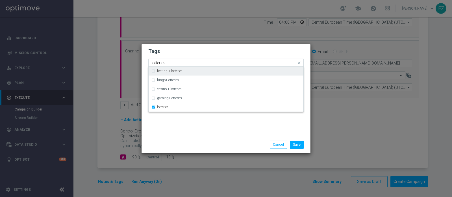
click at [157, 61] on input "lotteries" at bounding box center [223, 63] width 145 height 5
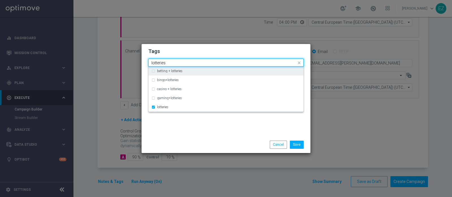
click at [157, 61] on input "lotteries" at bounding box center [223, 63] width 145 height 5
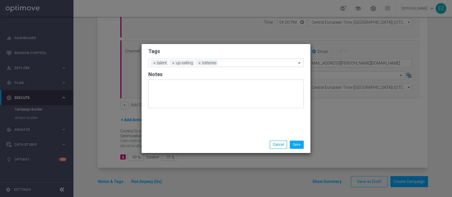
click at [205, 47] on form "Tags Add a new tag × talent × up-selling × lotteries Notes" at bounding box center [225, 80] width 155 height 66
click at [198, 63] on span "×" at bounding box center [199, 62] width 5 height 5
click at [200, 63] on input "text" at bounding box center [246, 63] width 100 height 5
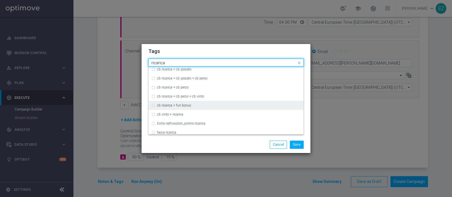
scroll to position [165, 0]
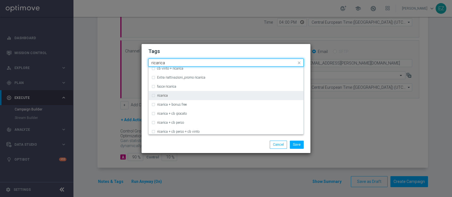
click at [164, 92] on div "ricarica" at bounding box center [225, 95] width 149 height 9
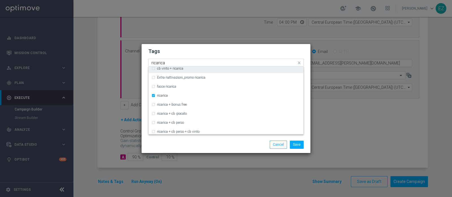
click at [159, 63] on input "ricarica" at bounding box center [223, 63] width 145 height 5
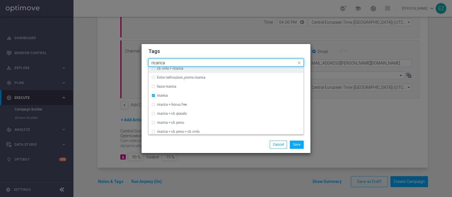
click at [159, 63] on input "ricarica" at bounding box center [223, 63] width 145 height 5
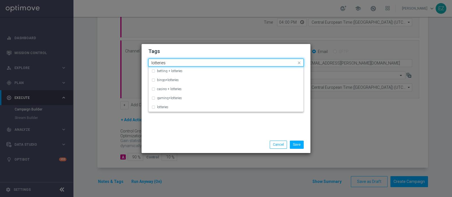
scroll to position [0, 0]
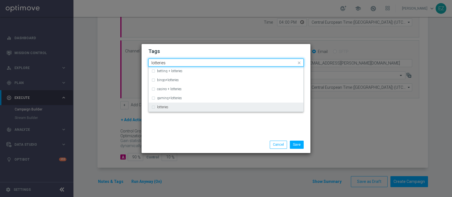
click at [162, 108] on label "lotteries" at bounding box center [162, 107] width 11 height 3
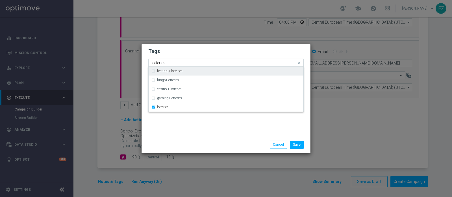
click at [161, 65] on input "lotteries" at bounding box center [223, 63] width 145 height 5
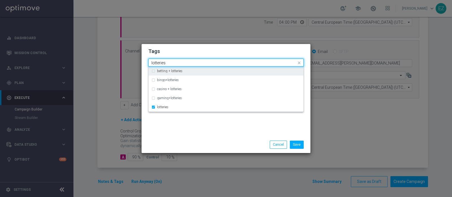
click at [161, 65] on input "lotteries" at bounding box center [223, 63] width 145 height 5
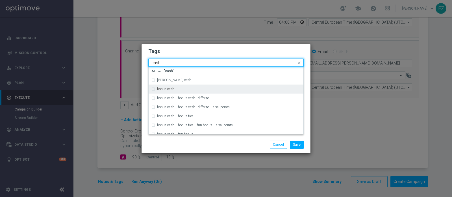
click at [174, 88] on label "bonus cash" at bounding box center [165, 88] width 17 height 3
type input "cash"
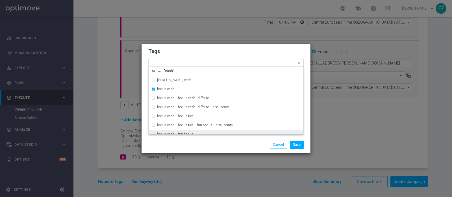
click at [217, 140] on div "Save Cancel" at bounding box center [225, 145] width 169 height 16
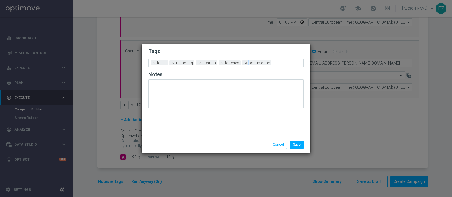
click at [305, 147] on div "Save Cancel" at bounding box center [252, 145] width 109 height 8
click at [294, 145] on button "Save" at bounding box center [297, 145] width 14 height 8
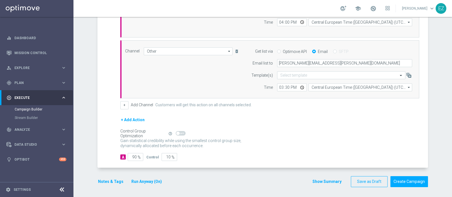
click at [316, 183] on button "Show Summary" at bounding box center [327, 182] width 30 height 6
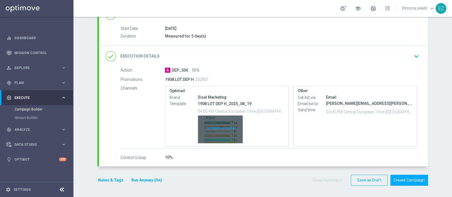
scroll to position [87, 0]
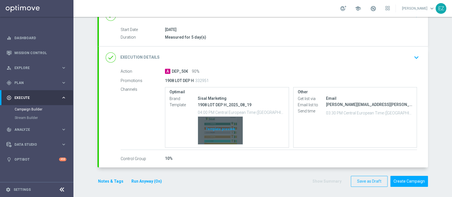
click at [218, 127] on div "Template preview" at bounding box center [220, 131] width 45 height 28
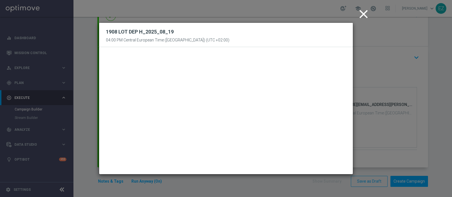
click at [366, 16] on icon "close" at bounding box center [363, 14] width 14 height 14
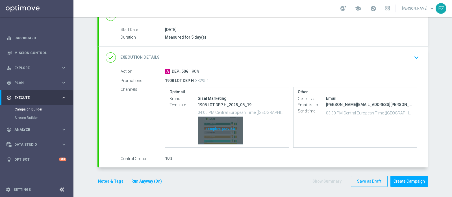
click at [209, 119] on div "Template preview" at bounding box center [220, 131] width 45 height 28
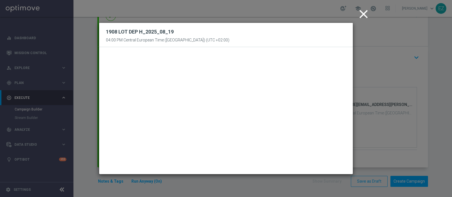
click at [362, 14] on icon "close" at bounding box center [363, 14] width 14 height 14
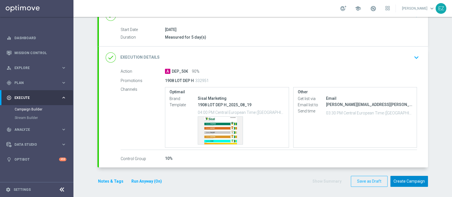
click at [403, 180] on button "Create Campaign" at bounding box center [409, 181] width 38 height 11
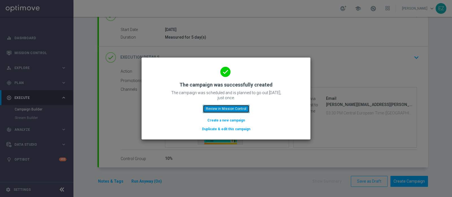
click at [241, 107] on button "Review in Mission Control" at bounding box center [226, 109] width 47 height 8
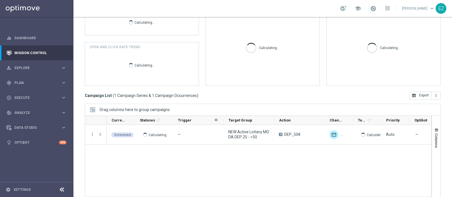
scroll to position [96, 0]
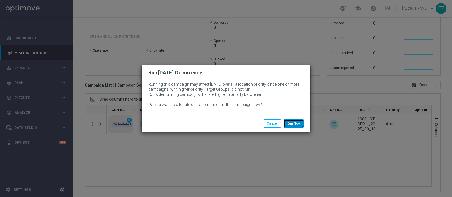
click at [290, 123] on button "Run Now" at bounding box center [293, 124] width 20 height 8
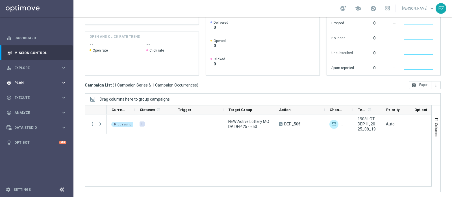
click at [29, 83] on span "Plan" at bounding box center [37, 82] width 47 height 3
click at [23, 95] on link "Target Groups" at bounding box center [37, 94] width 44 height 5
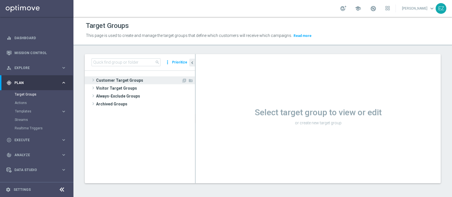
click at [140, 78] on span "Customer Target Groups" at bounding box center [138, 80] width 85 height 8
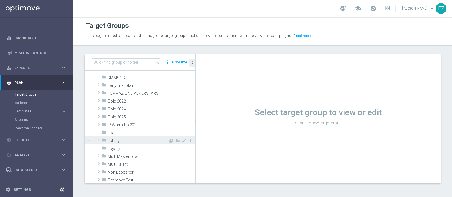
scroll to position [84, 0]
click at [133, 139] on span "Lottery" at bounding box center [138, 139] width 61 height 5
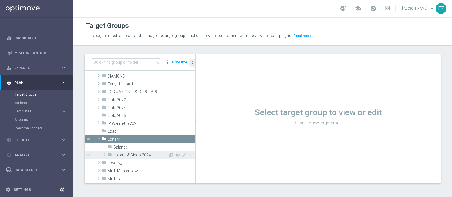
click at [131, 153] on span "Lotterie & Bingo 2024" at bounding box center [140, 155] width 55 height 5
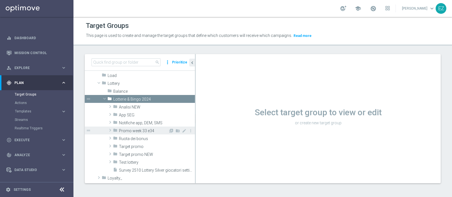
scroll to position [139, 0]
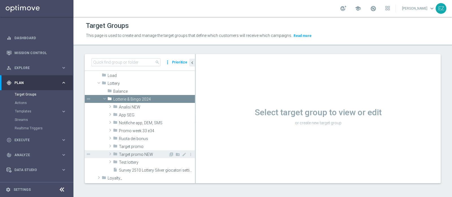
click at [142, 154] on span "Target promo NEW" at bounding box center [143, 154] width 49 height 5
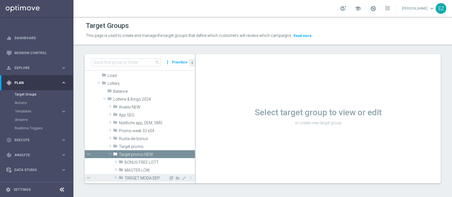
click at [151, 177] on span "TARGET MODA DEP" at bounding box center [146, 178] width 44 height 5
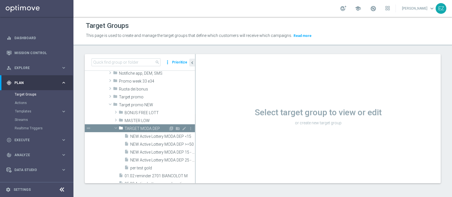
scroll to position [207, 0]
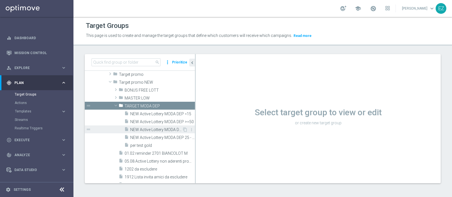
click at [153, 129] on span "NEW Active Lottery MODA DEP 15 - <25" at bounding box center [156, 130] width 52 height 5
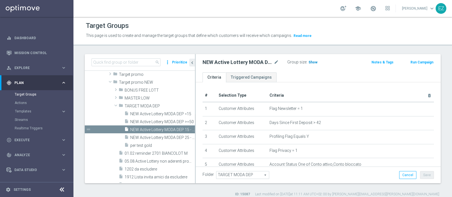
click at [312, 60] on h3 "Show" at bounding box center [313, 62] width 10 height 6
click at [417, 61] on button "Run Campaign" at bounding box center [422, 62] width 24 height 6
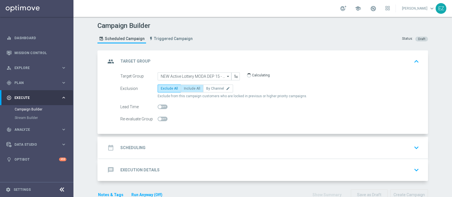
drag, startPoint x: 189, startPoint y: 85, endPoint x: 186, endPoint y: 92, distance: 7.7
click at [189, 85] on label "Include All" at bounding box center [192, 89] width 23 height 8
click at [187, 88] on input "Include All" at bounding box center [186, 90] width 4 height 4
radio input "true"
click at [124, 145] on div "date_range Scheduling" at bounding box center [126, 148] width 40 height 10
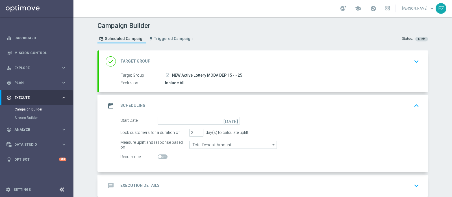
click at [232, 120] on icon "[DATE]" at bounding box center [231, 120] width 17 height 6
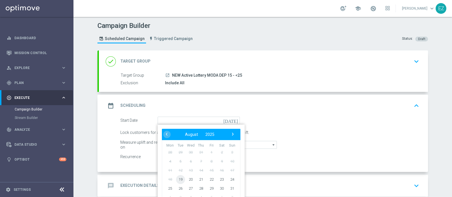
click at [178, 178] on span "19" at bounding box center [180, 179] width 9 height 9
type input "19 Aug 2025"
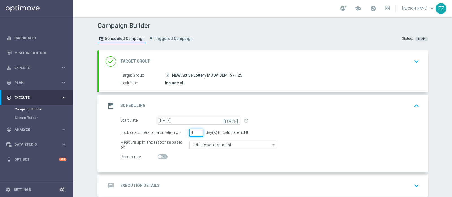
click at [196, 131] on input "4" at bounding box center [196, 133] width 14 height 8
type input "5"
click at [196, 131] on input "5" at bounding box center [196, 133] width 14 height 8
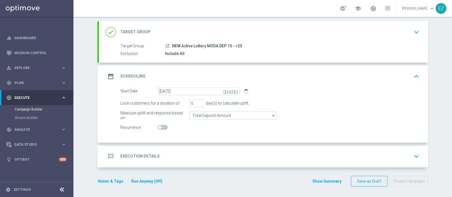
click at [160, 157] on div "message Execution Details keyboard_arrow_down" at bounding box center [263, 156] width 315 height 11
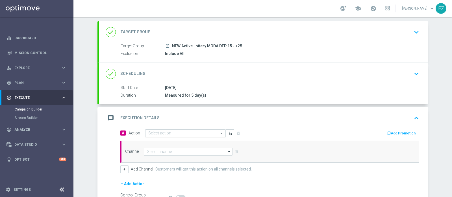
click at [200, 133] on input "text" at bounding box center [179, 133] width 63 height 5
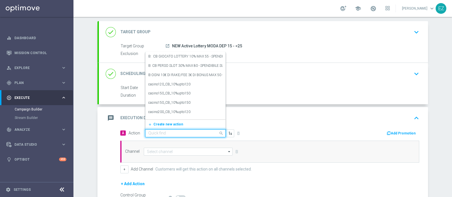
paste input "DEP_18000SP"
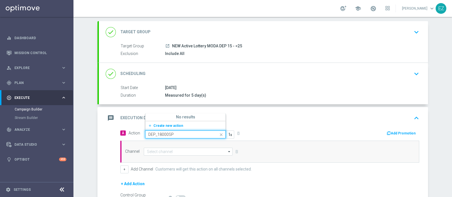
click at [158, 133] on input "DEP_18000SP" at bounding box center [179, 134] width 63 height 5
type input "DEP_20000SP"
click at [160, 115] on label "DEP_20000SP" at bounding box center [158, 116] width 21 height 5
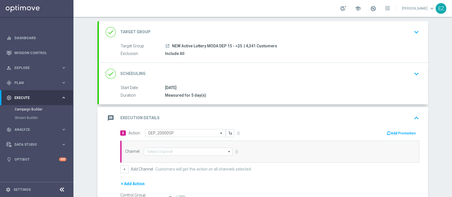
click at [393, 132] on button "Add Promotion" at bounding box center [401, 133] width 31 height 6
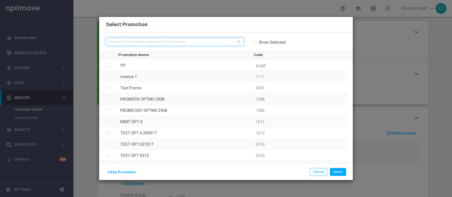
click at [159, 41] on input "text" at bounding box center [175, 42] width 138 height 8
paste input "1908 LOT DEP M"
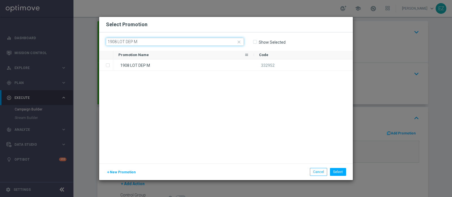
type input "1908 LOT DEP M"
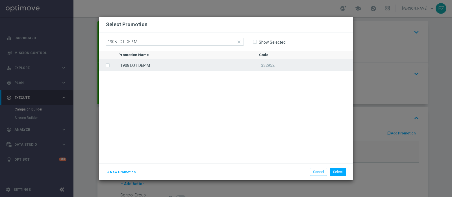
click at [157, 69] on div "1908 LOT DEP M" at bounding box center [183, 65] width 141 height 11
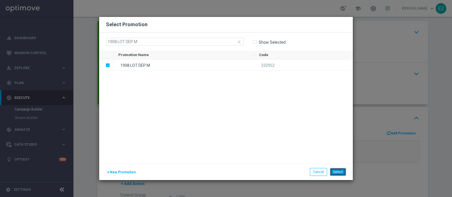
click at [338, 175] on button "Select" at bounding box center [338, 172] width 16 height 8
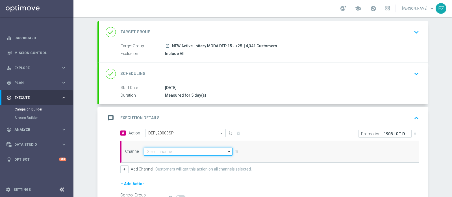
click at [195, 148] on input at bounding box center [188, 152] width 89 height 8
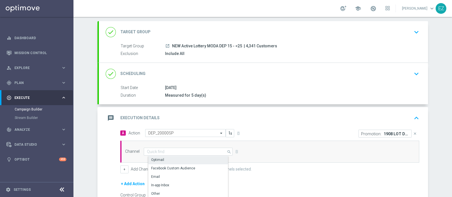
click at [179, 157] on div "Optimail" at bounding box center [190, 160] width 84 height 8
type input "Optimail"
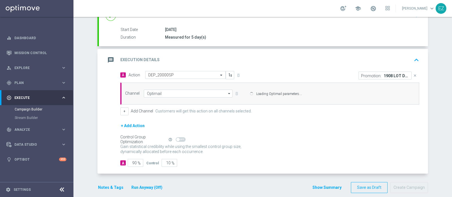
scroll to position [90, 0]
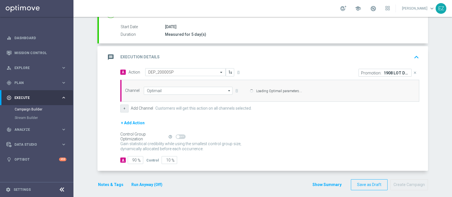
click at [122, 107] on button "+" at bounding box center [124, 109] width 8 height 8
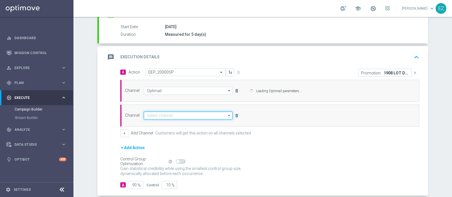
click at [154, 115] on input at bounding box center [188, 116] width 89 height 8
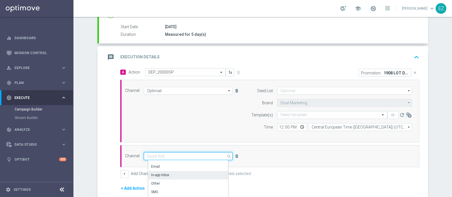
scroll to position [15, 0]
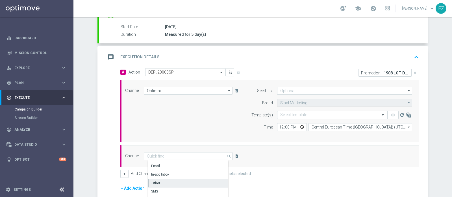
click at [163, 181] on div "Other" at bounding box center [190, 183] width 84 height 8
type input "Other"
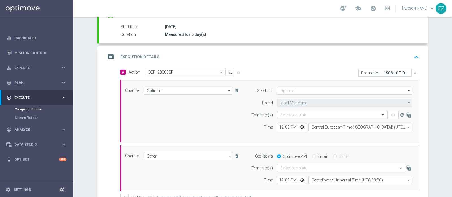
click at [308, 113] on input "text" at bounding box center [326, 115] width 93 height 5
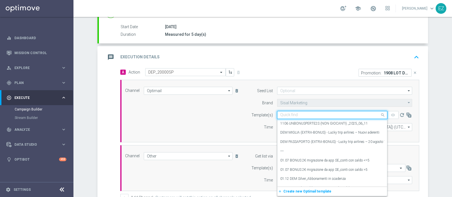
paste input "1908 LOT DEP M"
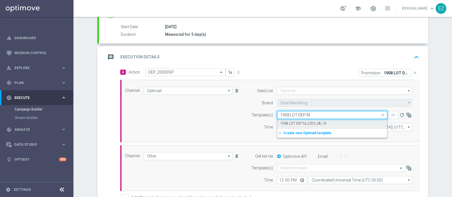
click at [304, 123] on label "1908 LOT DEP M_2025_08_19" at bounding box center [303, 123] width 46 height 5
type input "1908 LOT DEP M"
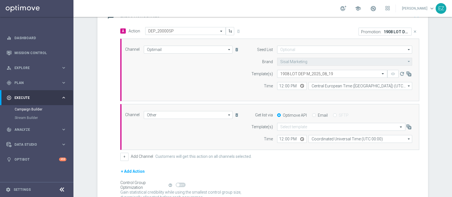
scroll to position [132, 0]
click at [278, 84] on input "12:00" at bounding box center [292, 86] width 30 height 8
type input "16:00"
click at [312, 114] on input "Email" at bounding box center [314, 116] width 4 height 4
radio input "true"
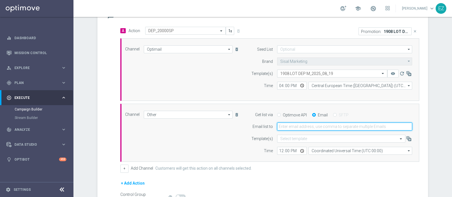
click at [317, 124] on input "email" at bounding box center [344, 127] width 135 height 8
type input "elena.zarbin@sisal.it"
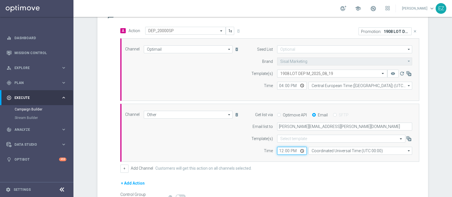
click at [277, 150] on input "12:00" at bounding box center [292, 151] width 30 height 8
type input "16:00"
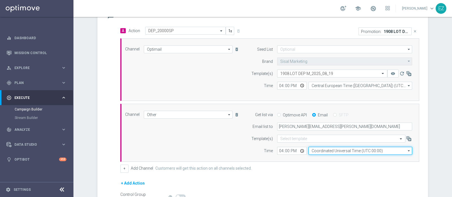
click at [334, 152] on input "Coordinated Universal Time (UTC 00:00)" at bounding box center [360, 151] width 104 height 8
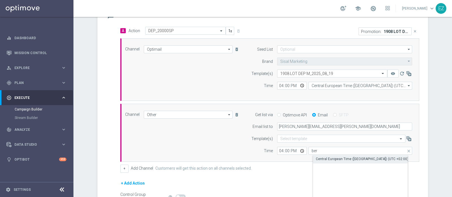
click at [334, 159] on div "Central European Time (Berlin) (UTC +02:00)" at bounding box center [362, 159] width 92 height 5
type input "Central European Time (Berlin) (UTC +02:00)"
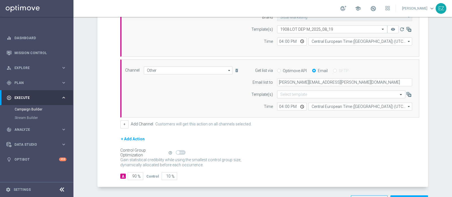
scroll to position [195, 0]
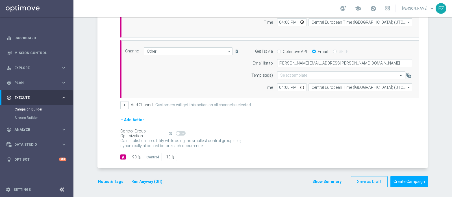
click at [140, 183] on button "Run Anyway (Off)" at bounding box center [147, 181] width 32 height 7
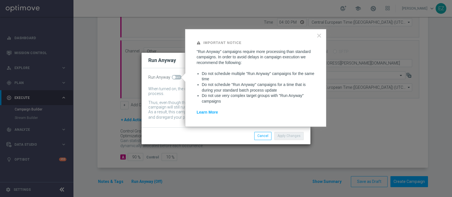
click at [172, 76] on span at bounding box center [173, 77] width 3 height 3
click at [172, 76] on input "checkbox" at bounding box center [177, 77] width 10 height 5
checkbox input "true"
click at [293, 134] on button "Apply Changes" at bounding box center [288, 136] width 29 height 8
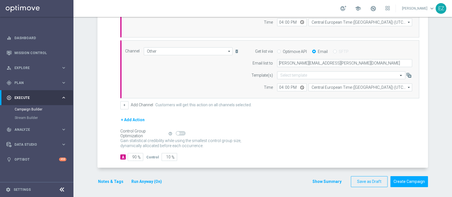
click at [106, 180] on button "Notes & Tags" at bounding box center [110, 181] width 27 height 7
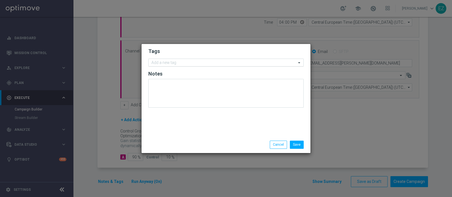
click at [173, 60] on div "Add a new tag" at bounding box center [222, 62] width 148 height 7
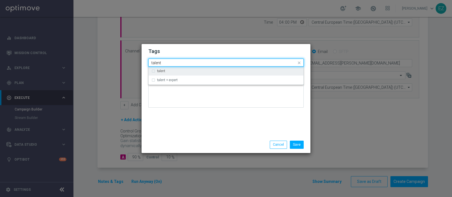
click at [170, 70] on div "talent" at bounding box center [228, 70] width 143 height 3
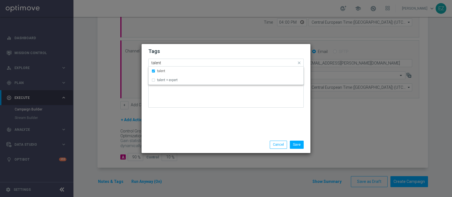
click at [152, 64] on input "talent" at bounding box center [223, 63] width 145 height 5
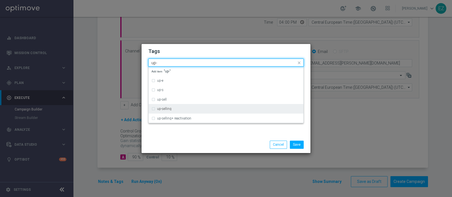
click at [170, 109] on label "up-selling" at bounding box center [164, 108] width 14 height 3
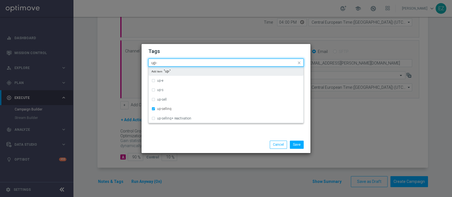
drag, startPoint x: 162, startPoint y: 61, endPoint x: 122, endPoint y: 61, distance: 40.4
click at [122, 61] on modal-container "Tags Quick find × talent × up-selling up- up-e up-s up-sell up-selling up-selli…" at bounding box center [226, 98] width 452 height 197
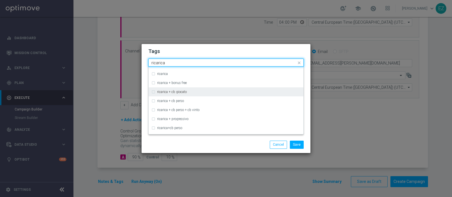
scroll to position [184, 0]
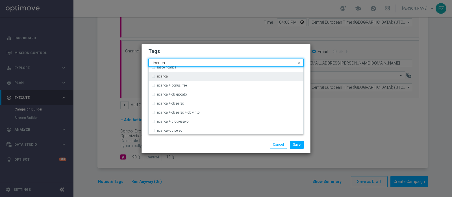
click at [160, 76] on label "ricarica" at bounding box center [162, 76] width 11 height 3
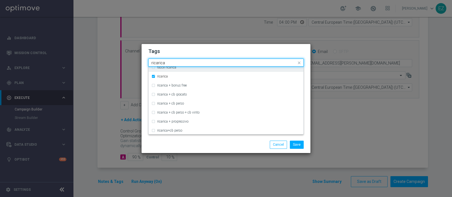
click at [159, 65] on input "ricarica" at bounding box center [223, 63] width 145 height 5
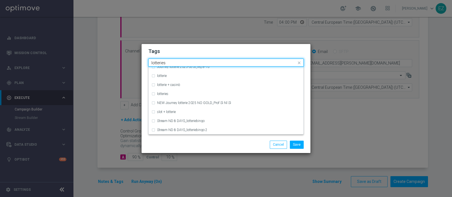
scroll to position [0, 0]
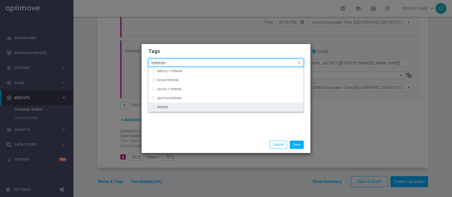
click at [170, 107] on div "lotteries" at bounding box center [228, 107] width 143 height 3
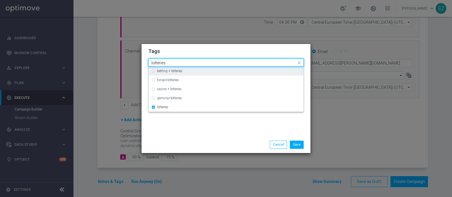
click at [157, 63] on input "lotteries" at bounding box center [223, 63] width 145 height 5
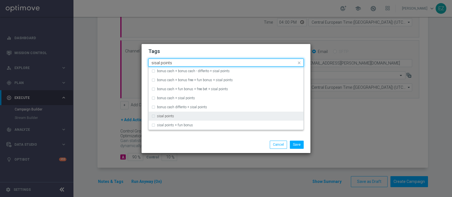
click at [169, 116] on label "sisal points" at bounding box center [165, 116] width 17 height 3
type input "sisal points"
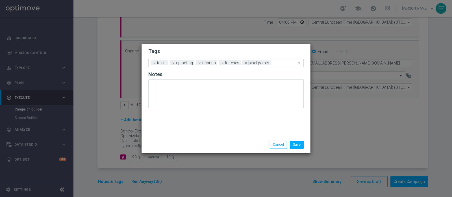
click at [198, 140] on div "Save Cancel" at bounding box center [225, 145] width 169 height 16
click at [295, 145] on button "Save" at bounding box center [297, 145] width 14 height 8
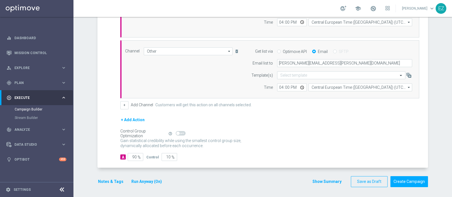
click at [321, 179] on button "Show Summary" at bounding box center [327, 182] width 30 height 6
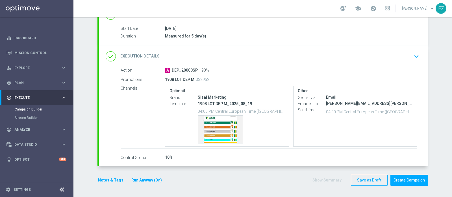
scroll to position [87, 0]
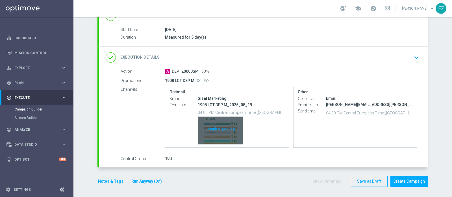
click at [216, 138] on div "Template preview" at bounding box center [220, 131] width 45 height 28
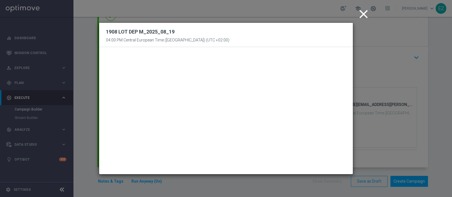
click at [366, 17] on icon "close" at bounding box center [363, 14] width 14 height 14
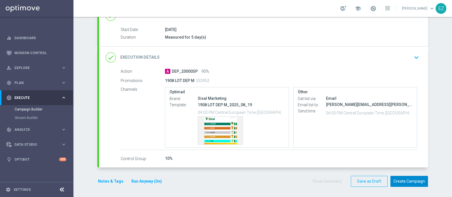
click at [419, 183] on button "Create Campaign" at bounding box center [409, 181] width 38 height 11
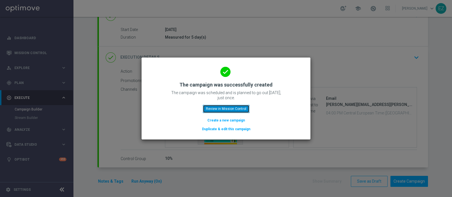
click at [217, 108] on button "Review in Mission Control" at bounding box center [226, 109] width 47 height 8
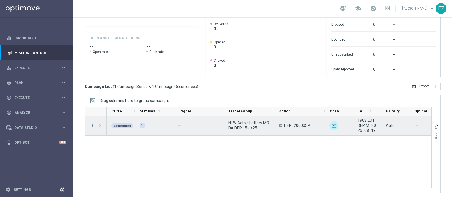
scroll to position [96, 0]
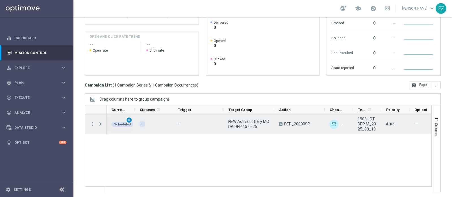
click at [127, 119] on span "play_arrow" at bounding box center [129, 120] width 4 height 4
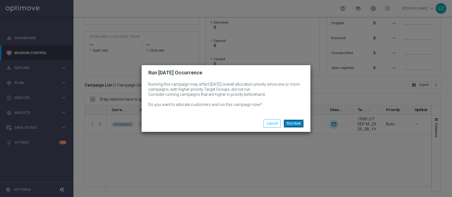
click at [289, 121] on button "Run Now" at bounding box center [293, 124] width 20 height 8
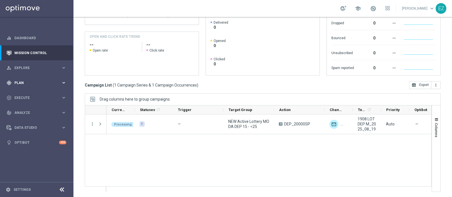
click at [25, 83] on span "Plan" at bounding box center [37, 82] width 47 height 3
click at [25, 97] on div "Target Groups" at bounding box center [44, 94] width 58 height 8
click at [25, 94] on link "Target Groups" at bounding box center [37, 94] width 44 height 5
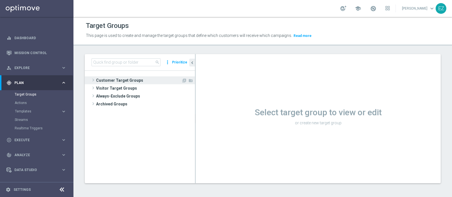
click at [134, 80] on span "Customer Target Groups" at bounding box center [138, 80] width 85 height 8
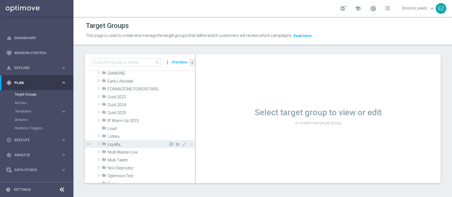
scroll to position [88, 0]
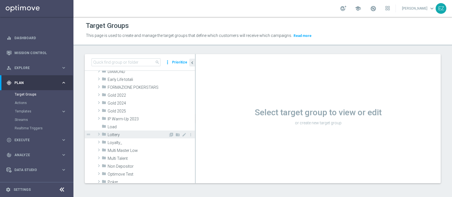
click at [121, 135] on span "Lottery" at bounding box center [138, 135] width 61 height 5
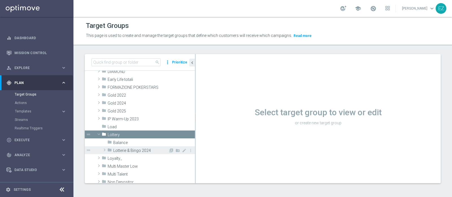
click at [124, 147] on div "folder Lotterie & Bingo 2024" at bounding box center [137, 150] width 61 height 8
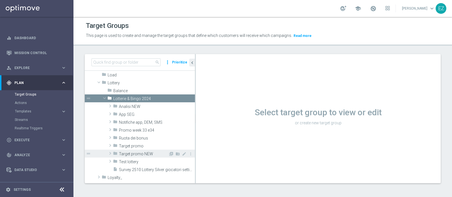
scroll to position [140, 0]
click at [140, 153] on span "Target promo NEW" at bounding box center [143, 154] width 49 height 5
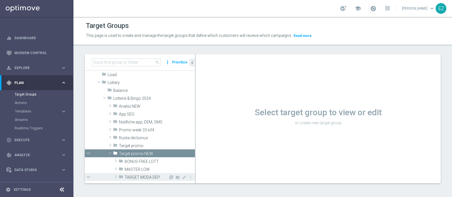
click at [137, 176] on span "TARGET MODA DEP" at bounding box center [146, 177] width 44 height 5
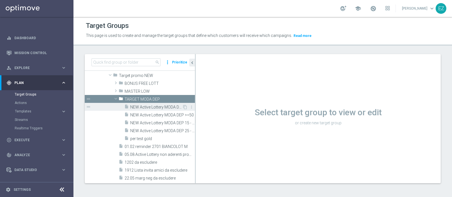
scroll to position [214, 0]
click at [153, 106] on span "NEW Active Lottery MODA DEP <15" at bounding box center [156, 107] width 52 height 5
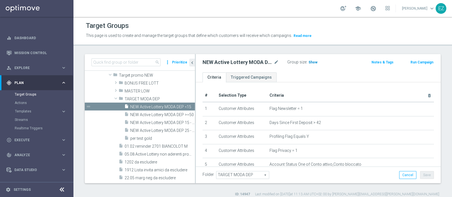
click at [312, 59] on h3 "Show" at bounding box center [313, 62] width 10 height 6
click at [422, 62] on button "Run Campaign" at bounding box center [422, 62] width 24 height 6
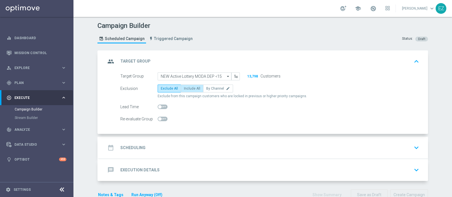
click at [187, 87] on span "Include All" at bounding box center [192, 89] width 16 height 4
click at [187, 88] on input "Include All" at bounding box center [186, 90] width 4 height 4
radio input "true"
click at [141, 148] on div "date_range Scheduling keyboard_arrow_down" at bounding box center [263, 148] width 315 height 11
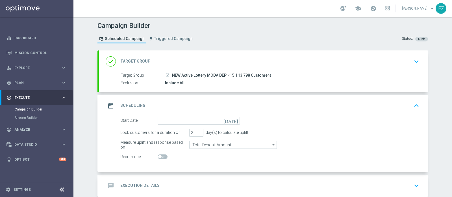
click at [230, 118] on div "[DATE]" at bounding box center [198, 121] width 82 height 8
click at [233, 118] on icon "[DATE]" at bounding box center [231, 120] width 17 height 6
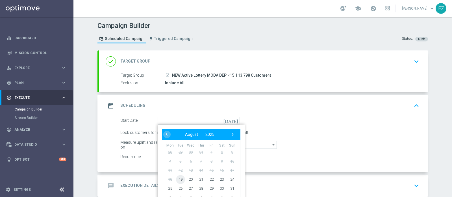
click at [179, 179] on span "19" at bounding box center [180, 179] width 9 height 9
type input "19 Aug 2025"
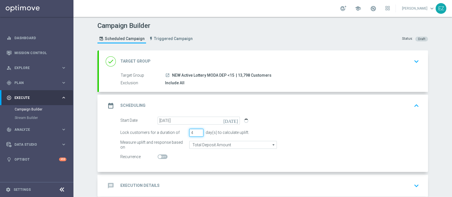
click at [196, 131] on input "4" at bounding box center [196, 133] width 14 height 8
type input "5"
click at [196, 130] on input "5" at bounding box center [196, 133] width 14 height 8
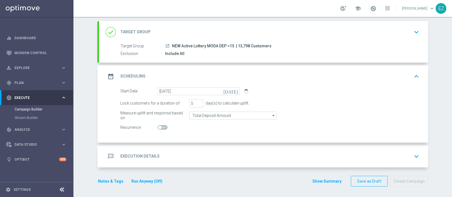
click at [152, 154] on h2 "Execution Details" at bounding box center [139, 156] width 39 height 5
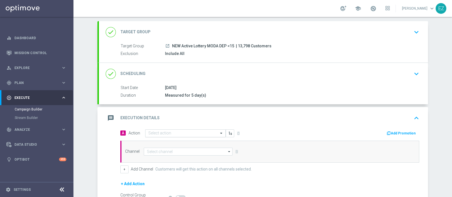
click at [169, 131] on input "text" at bounding box center [179, 133] width 63 height 5
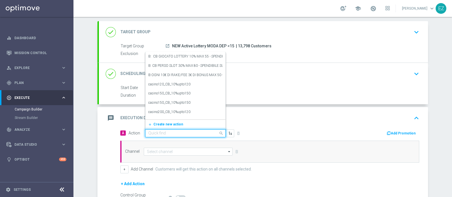
paste input "DEP_15000SP"
type input "DEP_15000SP"
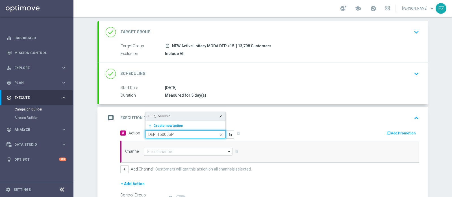
click at [160, 116] on label "DEP_15000SP" at bounding box center [158, 116] width 21 height 5
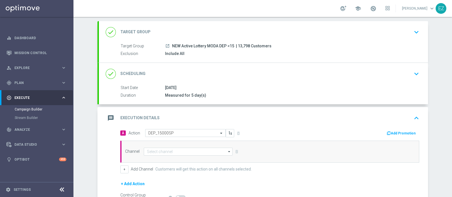
click at [401, 132] on button "Add Promotion" at bounding box center [401, 133] width 31 height 6
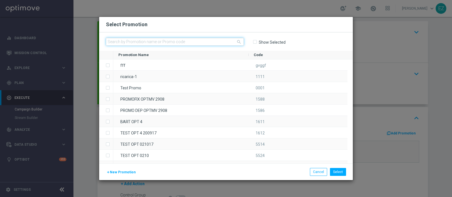
click at [204, 41] on input "text" at bounding box center [175, 42] width 138 height 8
paste input "1908 LOT DEP L"
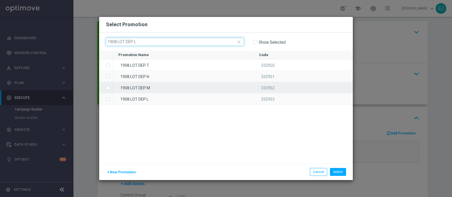
type input "1908 LOT DEP L"
click at [168, 86] on div "1908 LOT DEP M" at bounding box center [183, 87] width 141 height 11
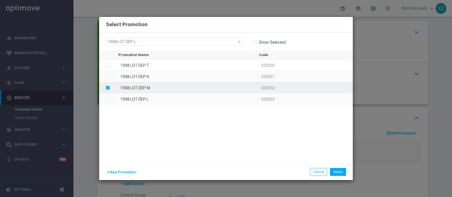
click at [167, 88] on div "1908 LOT DEP M" at bounding box center [183, 87] width 141 height 11
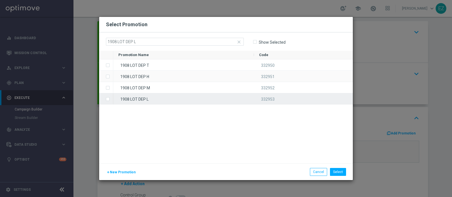
click at [164, 95] on div "1908 LOT DEP L" at bounding box center [183, 98] width 141 height 11
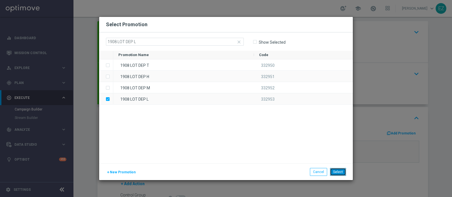
click at [338, 172] on button "Select" at bounding box center [338, 172] width 16 height 8
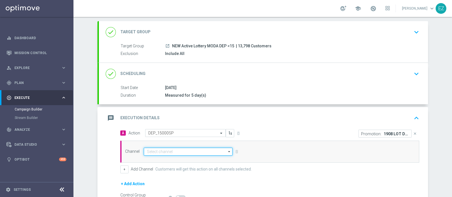
click at [167, 153] on input at bounding box center [188, 152] width 89 height 8
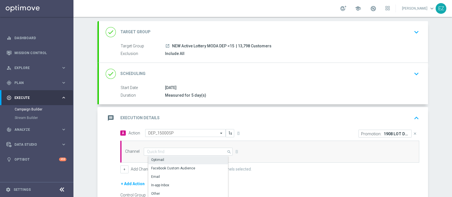
click at [165, 160] on div "Optimail" at bounding box center [190, 160] width 84 height 8
type input "Optimail"
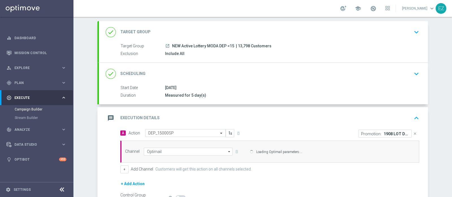
scroll to position [93, 0]
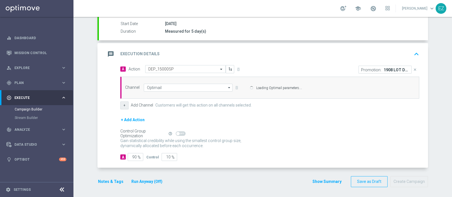
click at [121, 103] on button "+" at bounding box center [124, 106] width 8 height 8
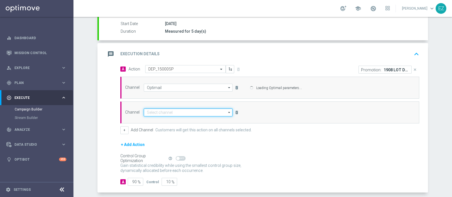
click at [161, 112] on input at bounding box center [188, 113] width 89 height 8
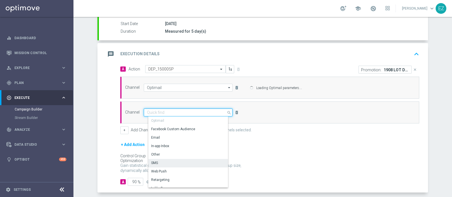
click at [168, 117] on input at bounding box center [188, 113] width 89 height 8
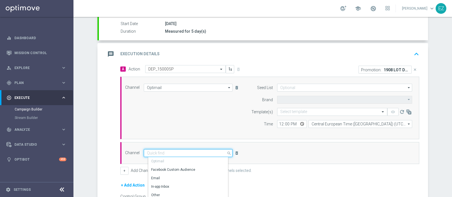
type input "Sisal Marketing"
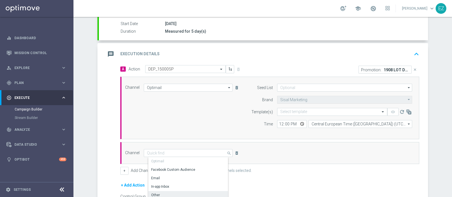
click at [157, 191] on div "Other" at bounding box center [190, 195] width 84 height 8
type input "Other"
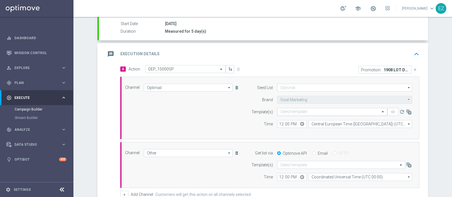
click at [301, 112] on input "text" at bounding box center [326, 112] width 93 height 5
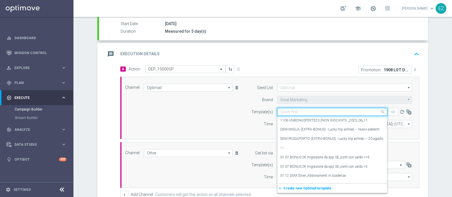
paste input "1908 LOT DEP L"
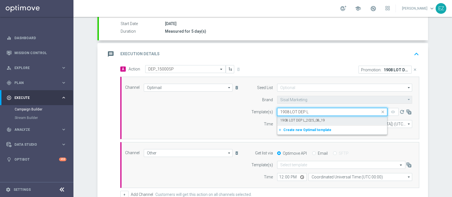
click at [300, 119] on label "1908 LOT DEP L_2025_08_19" at bounding box center [302, 120] width 45 height 5
type input "1908 LOT DEP L"
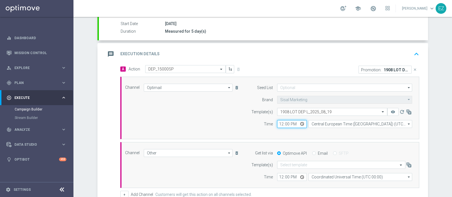
click at [278, 124] on input "12:00" at bounding box center [292, 124] width 30 height 8
type input "16:00"
click at [312, 152] on input "Email" at bounding box center [314, 154] width 4 height 4
radio input "true"
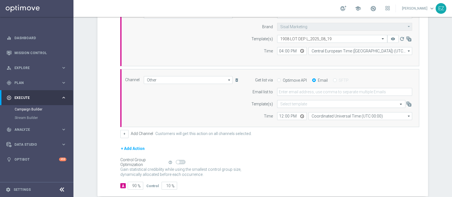
scroll to position [167, 0]
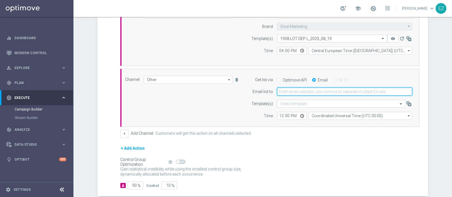
click at [296, 91] on input "email" at bounding box center [344, 92] width 135 height 8
type input "elena.zarbin@sisal.it"
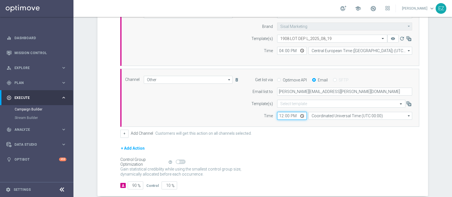
click at [278, 112] on input "12:00" at bounding box center [292, 116] width 30 height 8
type input "16:00"
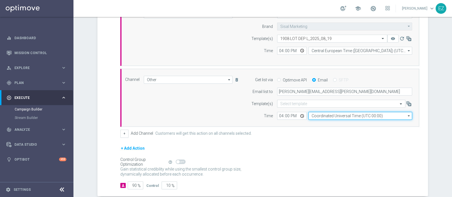
click at [323, 115] on input "Coordinated Universal Time (UTC 00:00)" at bounding box center [360, 116] width 104 height 8
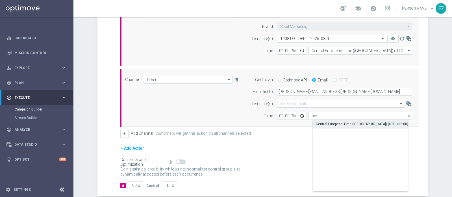
click at [327, 122] on div "Central European Time (Berlin) (UTC +02:00)" at bounding box center [362, 124] width 92 height 5
type input "Central European Time (Berlin) (UTC +02:00)"
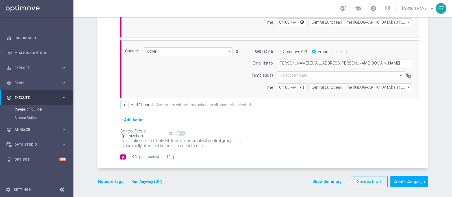
click at [144, 180] on button "Run Anyway (Off)" at bounding box center [147, 181] width 32 height 7
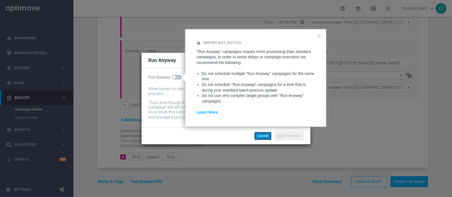
click at [264, 136] on button "Cancel" at bounding box center [262, 136] width 17 height 8
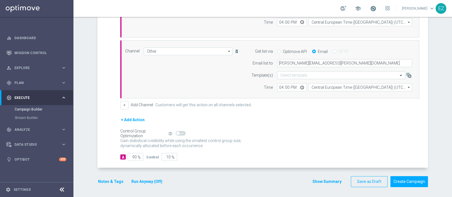
click at [376, 5] on span at bounding box center [373, 8] width 6 height 6
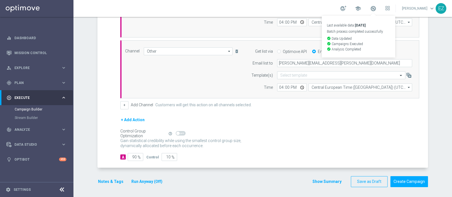
click at [112, 180] on button "Notes & Tags" at bounding box center [110, 181] width 27 height 7
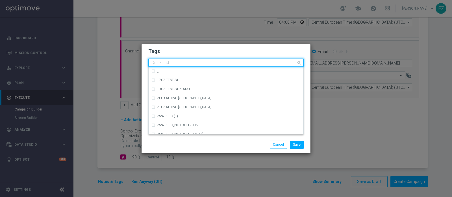
click at [174, 60] on div "Quick find" at bounding box center [222, 62] width 148 height 7
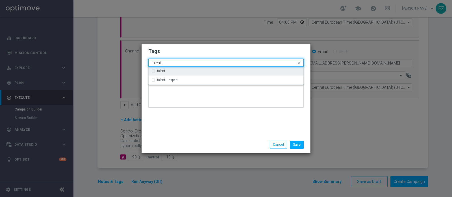
click at [176, 71] on div "talent" at bounding box center [228, 70] width 143 height 3
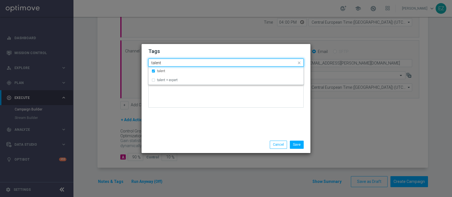
click at [156, 63] on input "talent" at bounding box center [223, 63] width 145 height 5
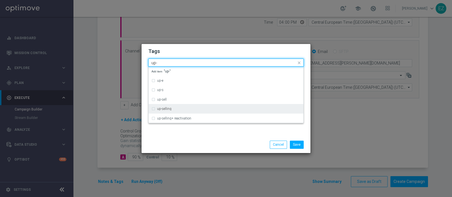
click at [168, 109] on label "up-selling" at bounding box center [164, 108] width 14 height 3
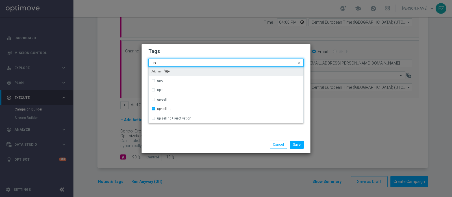
drag, startPoint x: 162, startPoint y: 63, endPoint x: 98, endPoint y: 65, distance: 64.1
click at [98, 65] on modal-container "Tags Quick find × talent × up-selling up- up-e up-s up-sell up-selling up-selli…" at bounding box center [226, 98] width 452 height 197
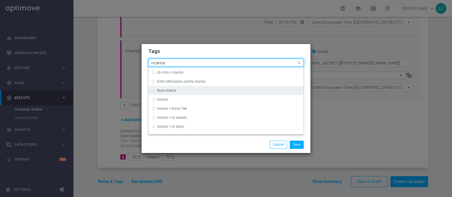
scroll to position [162, 0]
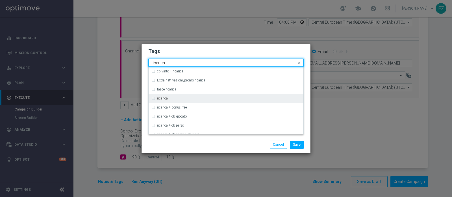
click at [163, 98] on label "ricarica" at bounding box center [162, 98] width 11 height 3
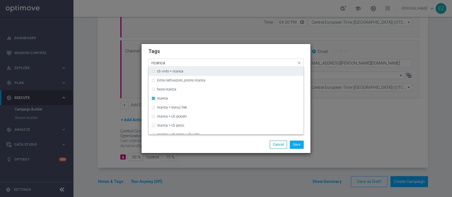
click at [160, 64] on input "ricarica" at bounding box center [223, 63] width 145 height 5
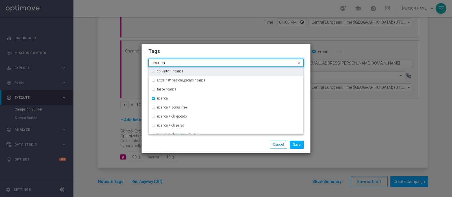
click at [160, 64] on input "ricarica" at bounding box center [223, 63] width 145 height 5
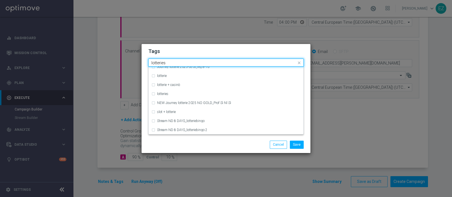
scroll to position [0, 0]
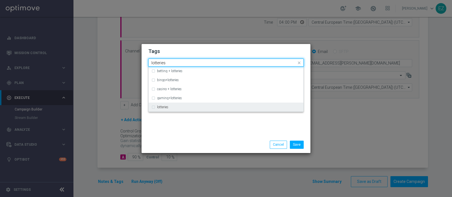
click at [168, 108] on label "lotteries" at bounding box center [162, 107] width 11 height 3
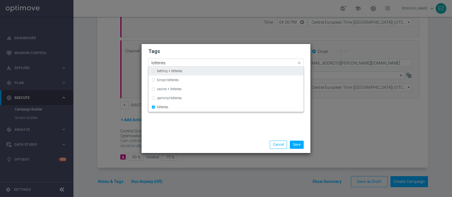
click at [160, 61] on input "lotteries" at bounding box center [223, 63] width 145 height 5
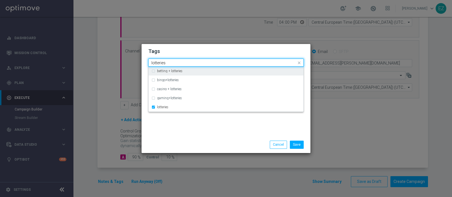
click at [160, 61] on input "lotteries" at bounding box center [223, 63] width 145 height 5
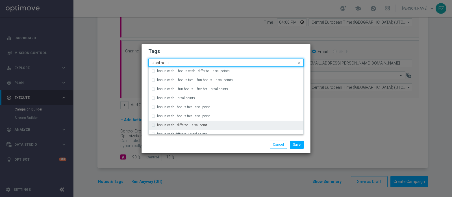
scroll to position [49, 0]
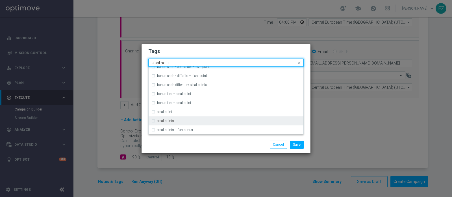
click at [179, 121] on div "sisal points" at bounding box center [228, 120] width 143 height 3
type input "sisal point"
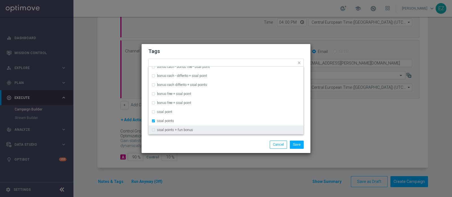
click at [202, 146] on div "Save Cancel" at bounding box center [252, 145] width 109 height 8
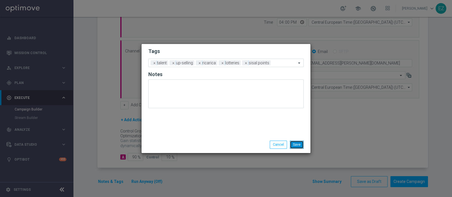
click at [296, 143] on button "Save" at bounding box center [297, 145] width 14 height 8
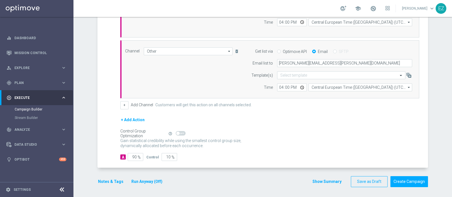
click at [313, 180] on button "Show Summary" at bounding box center [327, 182] width 30 height 6
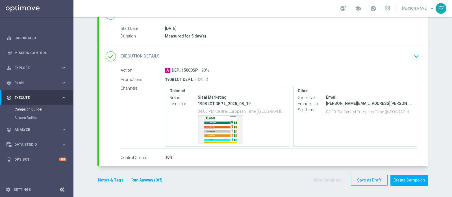
scroll to position [87, 0]
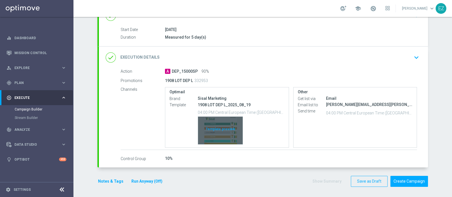
click at [223, 128] on div "Template preview" at bounding box center [220, 131] width 45 height 28
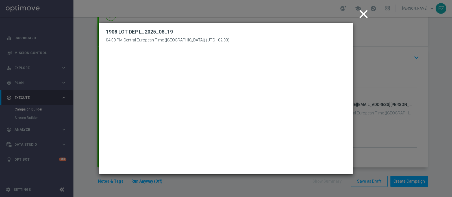
click at [363, 14] on icon "close" at bounding box center [363, 14] width 14 height 14
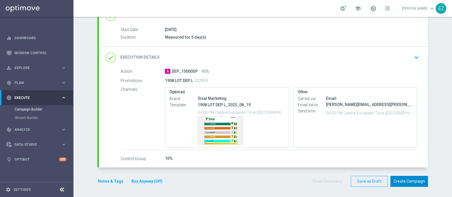
click at [401, 177] on button "Create Campaign" at bounding box center [409, 181] width 38 height 11
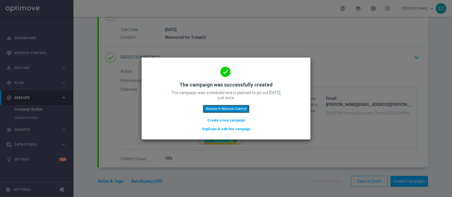
click at [237, 110] on button "Review in Mission Control" at bounding box center [226, 109] width 47 height 8
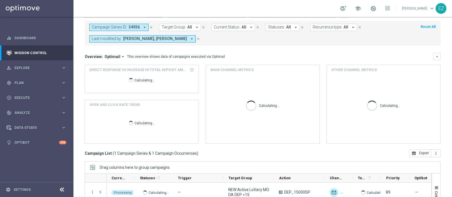
scroll to position [47, 0]
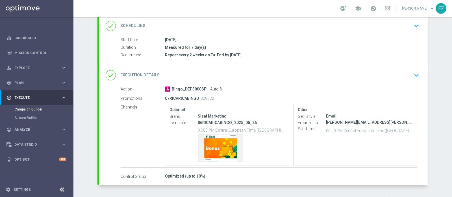
scroll to position [95, 0]
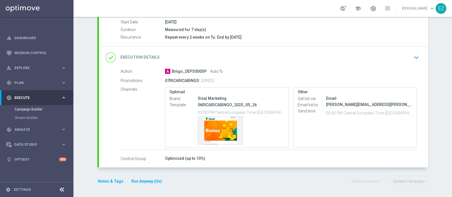
click at [137, 58] on h2 "Execution Details" at bounding box center [139, 57] width 39 height 5
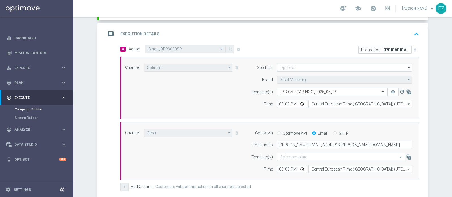
scroll to position [89, 0]
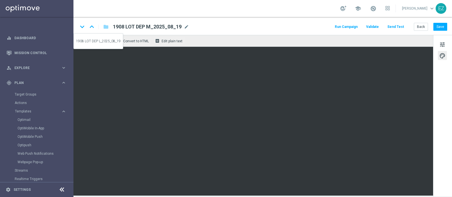
click at [93, 27] on icon "keyboard_arrow_up" at bounding box center [91, 27] width 8 height 8
click at [93, 28] on icon "keyboard_arrow_up" at bounding box center [91, 27] width 8 height 8
click at [91, 30] on icon "keyboard_arrow_up" at bounding box center [91, 27] width 8 height 8
click at [83, 23] on icon "keyboard_arrow_down" at bounding box center [82, 27] width 8 height 8
click at [441, 28] on button "Save" at bounding box center [440, 27] width 14 height 8
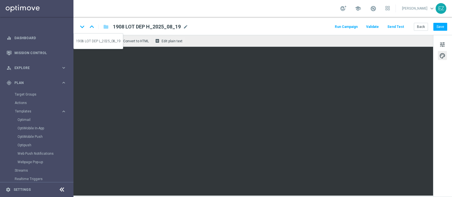
click at [82, 28] on icon "keyboard_arrow_down" at bounding box center [82, 27] width 8 height 8
click at [80, 26] on icon "keyboard_arrow_down" at bounding box center [82, 27] width 8 height 8
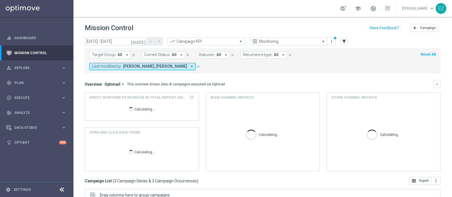
scroll to position [85, 0]
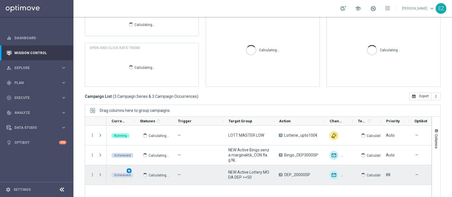
click at [132, 168] on div "play_arrow" at bounding box center [129, 171] width 6 height 6
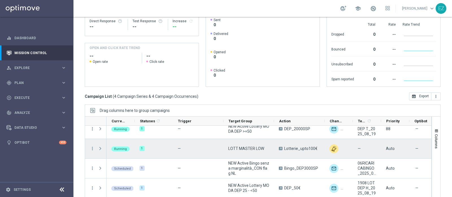
scroll to position [7, 0]
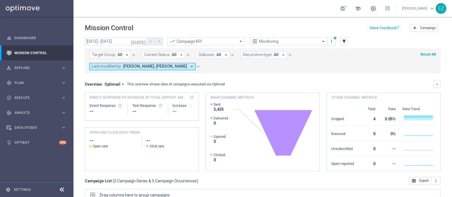
scroll to position [85, 0]
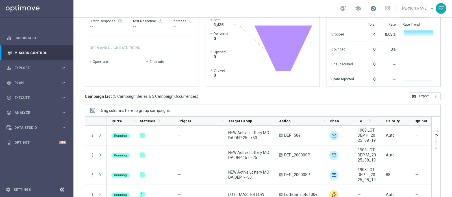
click at [376, 7] on span at bounding box center [373, 8] width 6 height 6
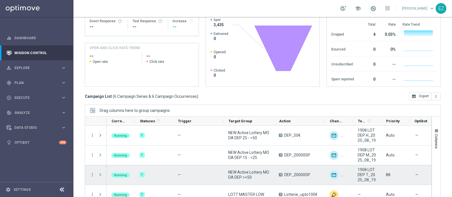
scroll to position [47, 0]
